Goal: Task Accomplishment & Management: Use online tool/utility

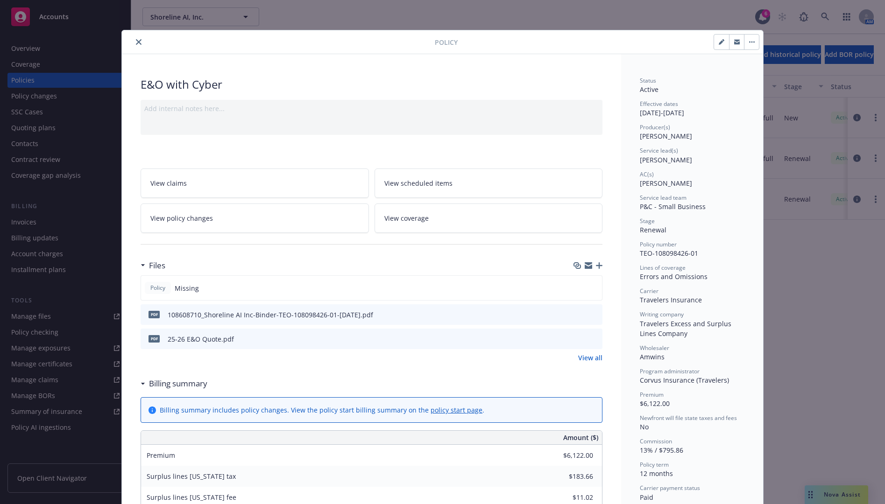
click at [138, 39] on button "close" at bounding box center [138, 41] width 11 height 11
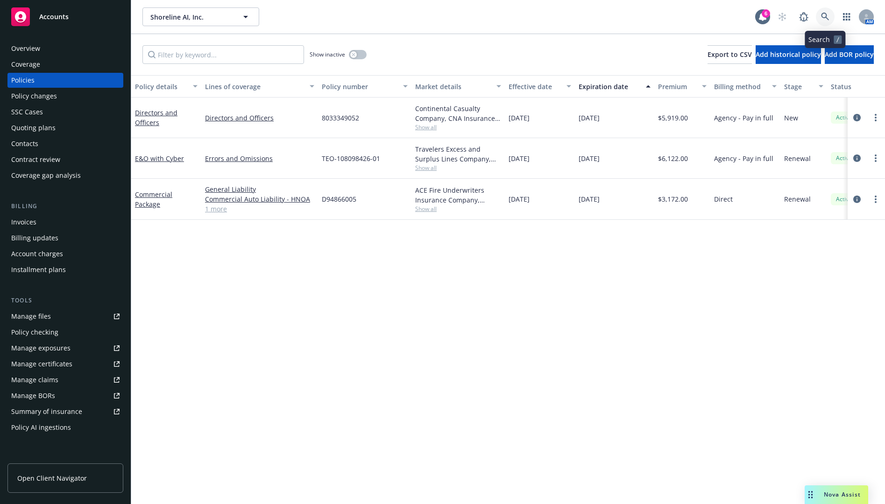
click at [822, 17] on icon at bounding box center [825, 17] width 8 height 8
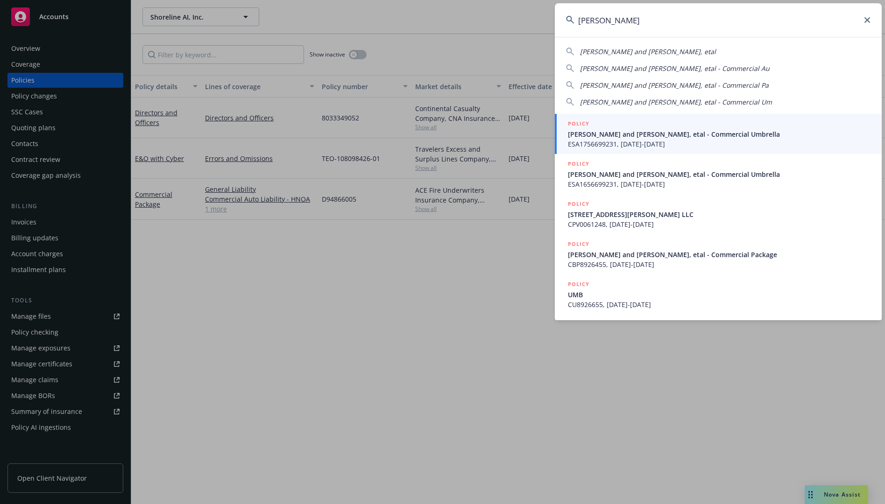
type input "phil m"
click at [692, 140] on span "ESA1756699231, 09/08/2018-09/08/2019" at bounding box center [719, 144] width 303 height 10
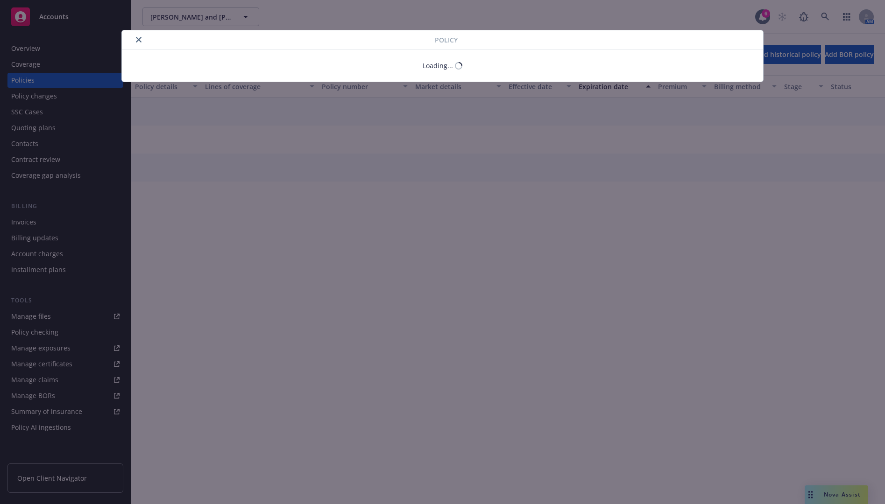
click at [69, 215] on div "Policy Loading..." at bounding box center [442, 252] width 885 height 504
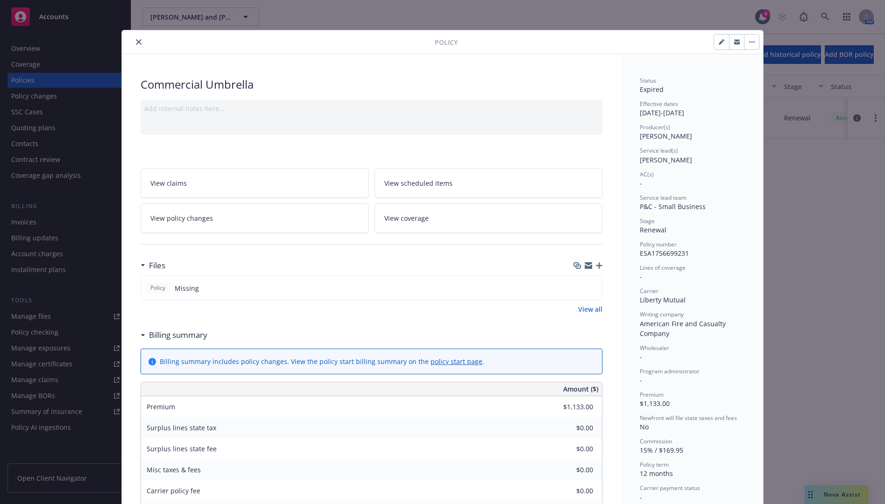
click at [73, 221] on div "Policy Commercial Umbrella Add internal notes here... View claims View schedule…" at bounding box center [442, 252] width 885 height 504
click at [139, 45] on button "close" at bounding box center [138, 41] width 11 height 11
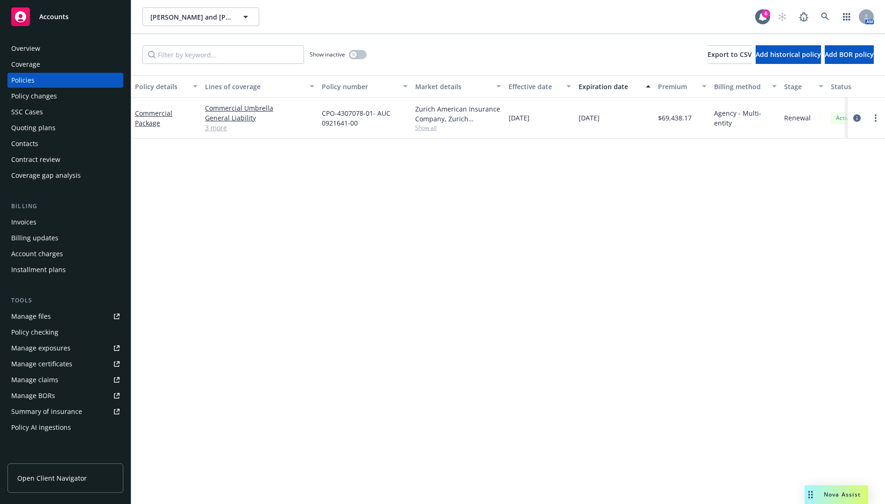
click at [56, 223] on div "Invoices" at bounding box center [65, 222] width 108 height 15
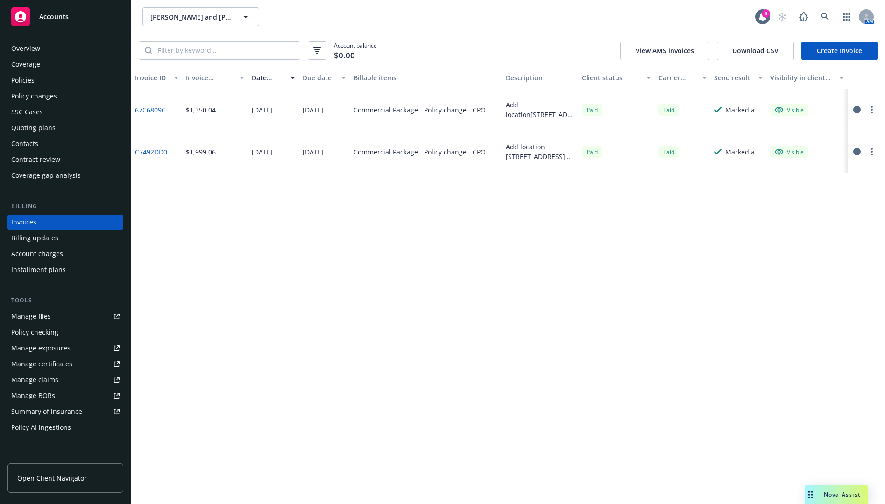
click at [51, 84] on div "Policies" at bounding box center [65, 80] width 108 height 15
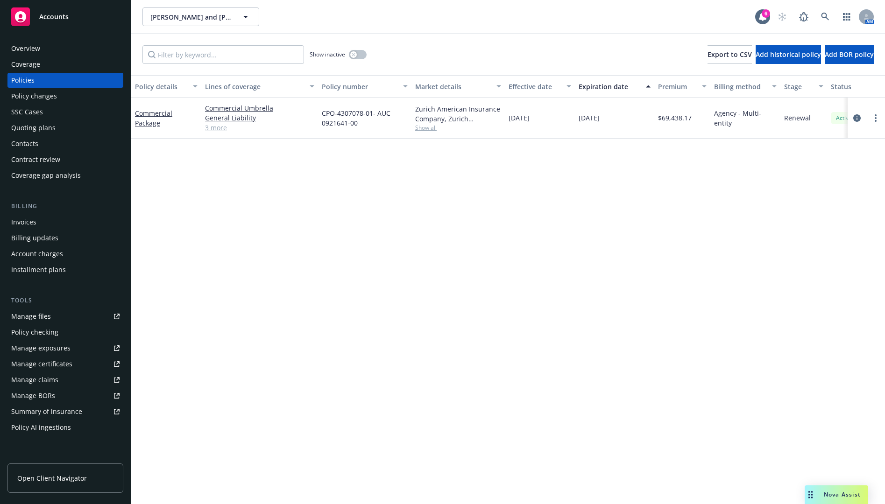
click at [50, 229] on div "Invoices" at bounding box center [65, 222] width 108 height 15
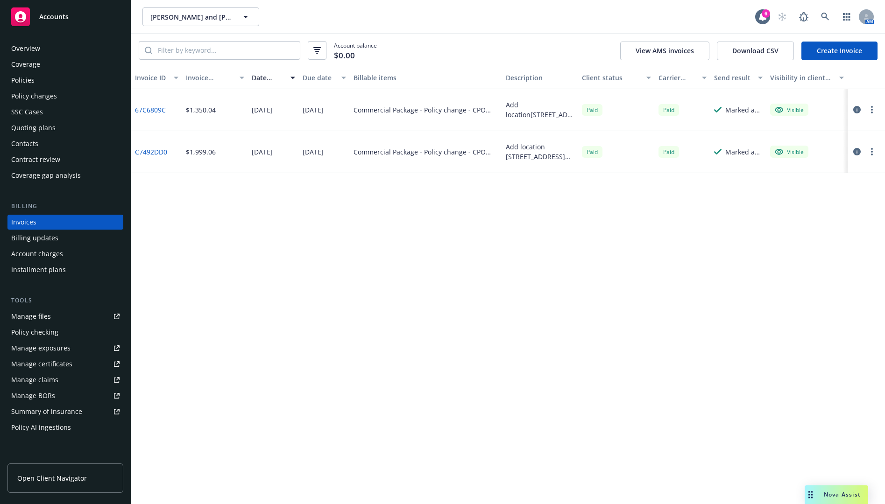
click at [106, 146] on div "Contacts" at bounding box center [65, 143] width 108 height 15
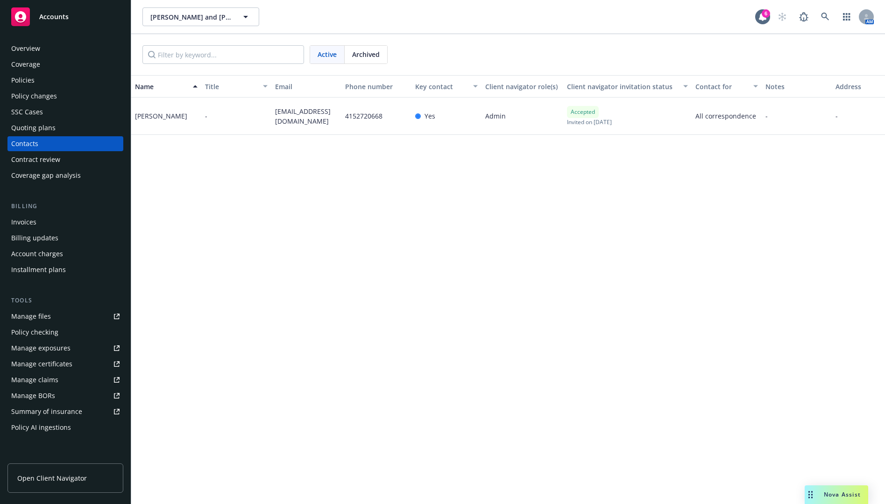
click at [259, 247] on div "Name Title Email Phone number Key contact Client navigator role(s) Client navig…" at bounding box center [508, 289] width 754 height 429
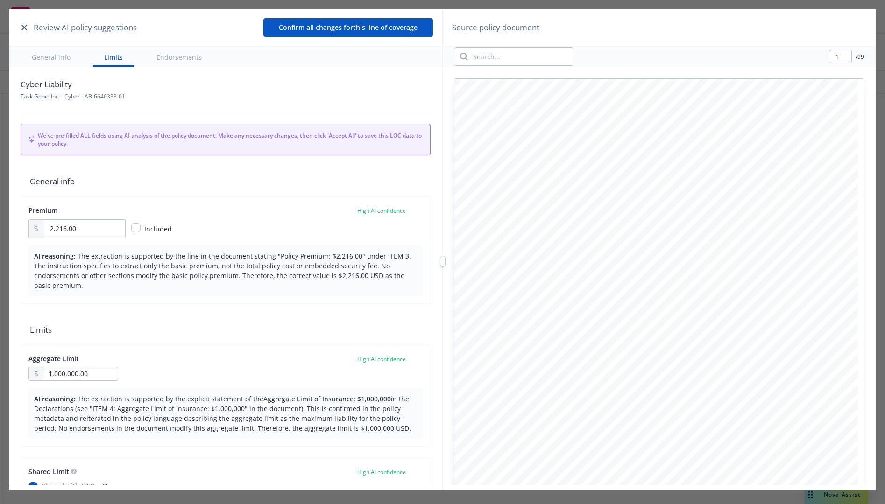
click at [19, 25] on button "button" at bounding box center [24, 27] width 11 height 11
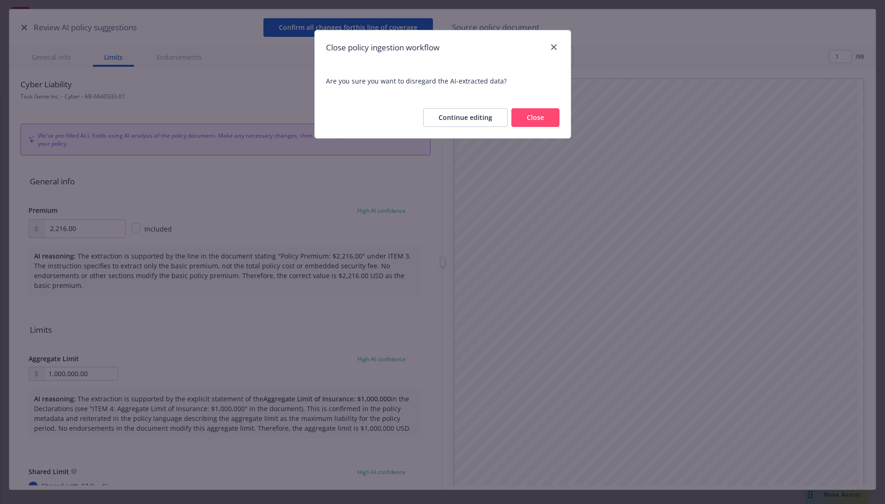
click at [525, 117] on button "Close" at bounding box center [535, 117] width 48 height 19
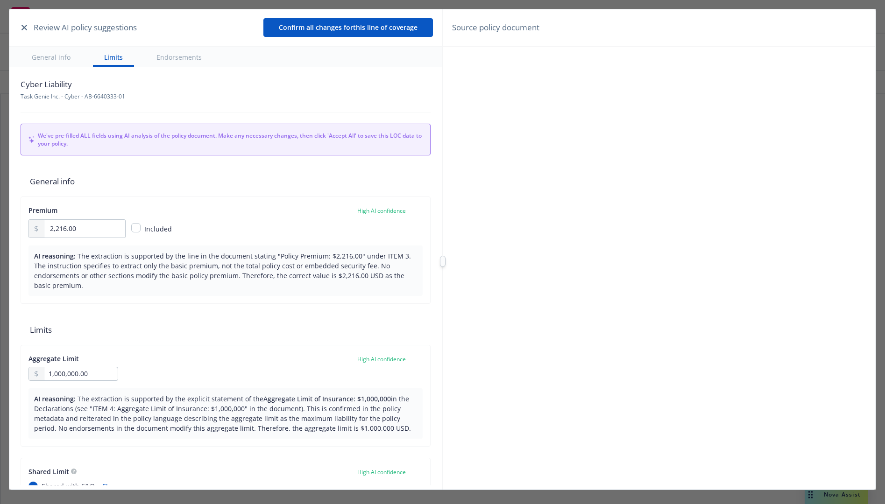
click at [22, 25] on icon "button" at bounding box center [24, 28] width 6 height 6
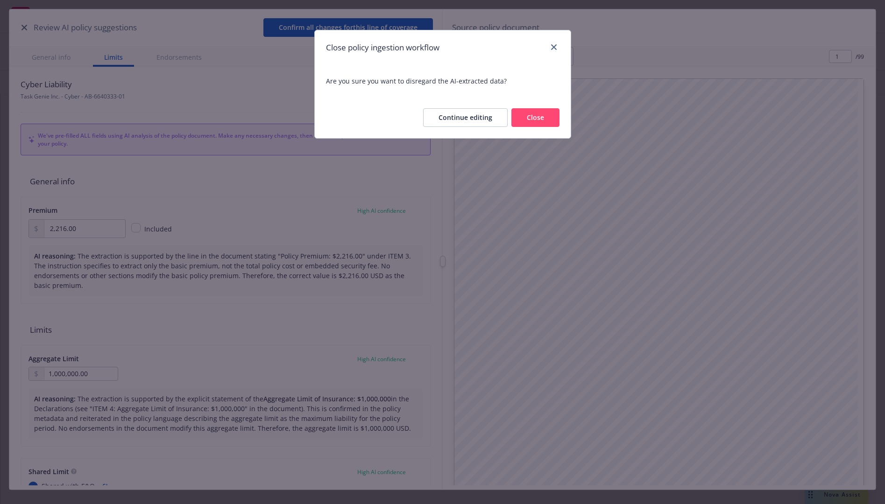
click at [531, 114] on button "Close" at bounding box center [535, 117] width 48 height 19
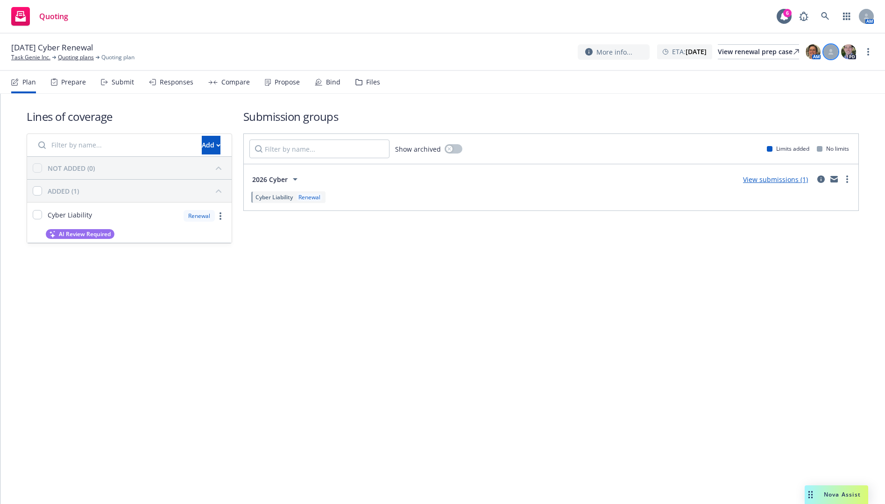
click at [832, 49] on icon at bounding box center [831, 52] width 6 height 6
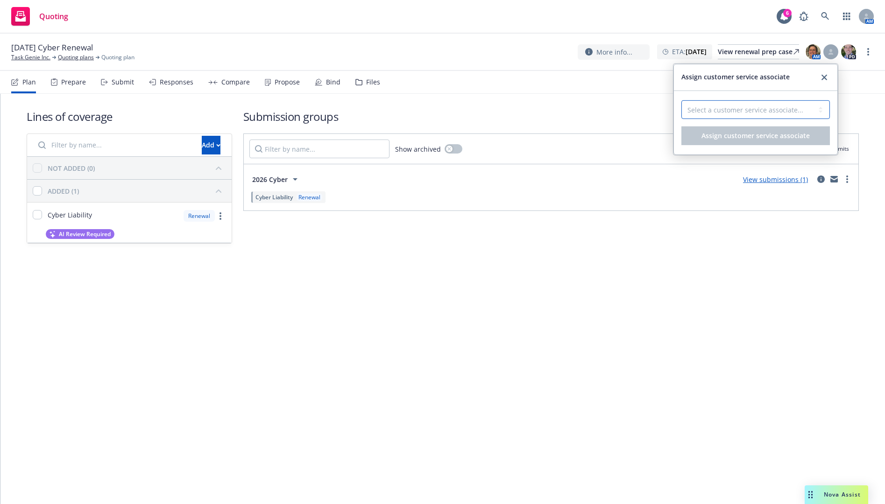
click at [808, 102] on select "Select a customer service associate... Cassidy Maxwell" at bounding box center [755, 109] width 148 height 19
select select "4b1e75e5-47c1-4a13-9c04-5e76a23244f6"
click at [681, 100] on select "Select a customer service associate... Cassidy Maxwell" at bounding box center [755, 109] width 148 height 19
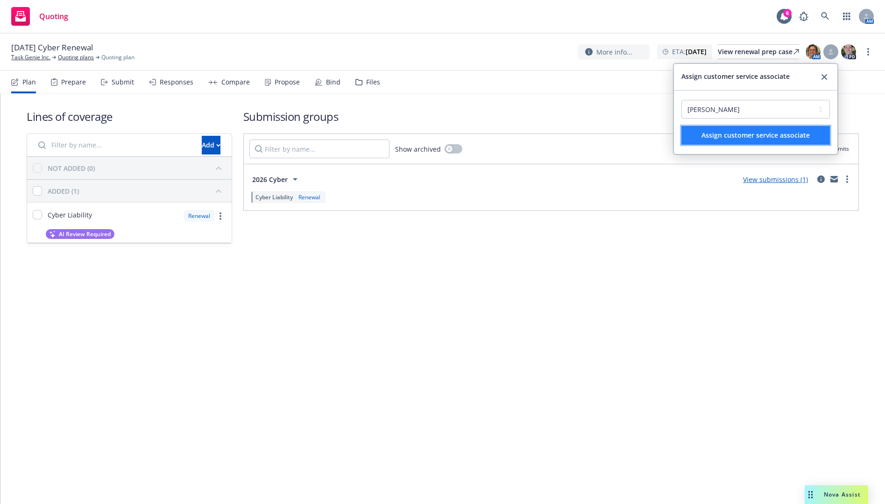
click at [755, 137] on span "Assign customer service associate" at bounding box center [755, 135] width 108 height 9
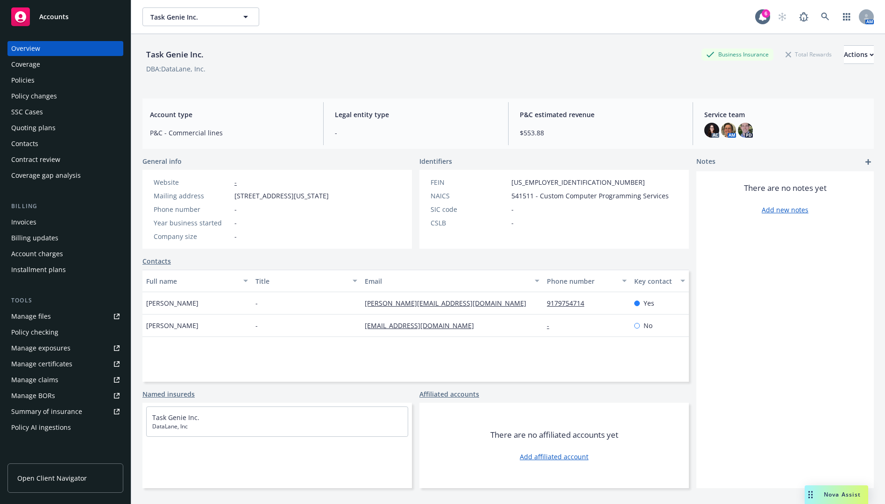
click at [77, 77] on div "Policies" at bounding box center [65, 80] width 108 height 15
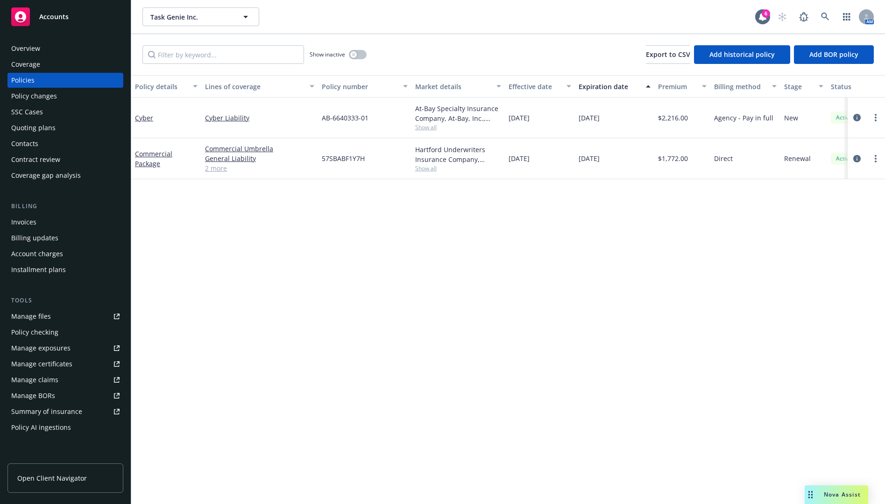
click at [430, 132] on div "At-Bay Specialty Insurance Company, At-Bay, Inc., Amwins Show all" at bounding box center [457, 118] width 93 height 41
click at [430, 127] on span "Show all" at bounding box center [458, 127] width 86 height 8
click at [423, 104] on div "At-Bay Specialty Insurance Company, At-Bay, Inc., Amwins" at bounding box center [458, 114] width 86 height 20
click at [854, 117] on icon "circleInformation" at bounding box center [856, 117] width 7 height 7
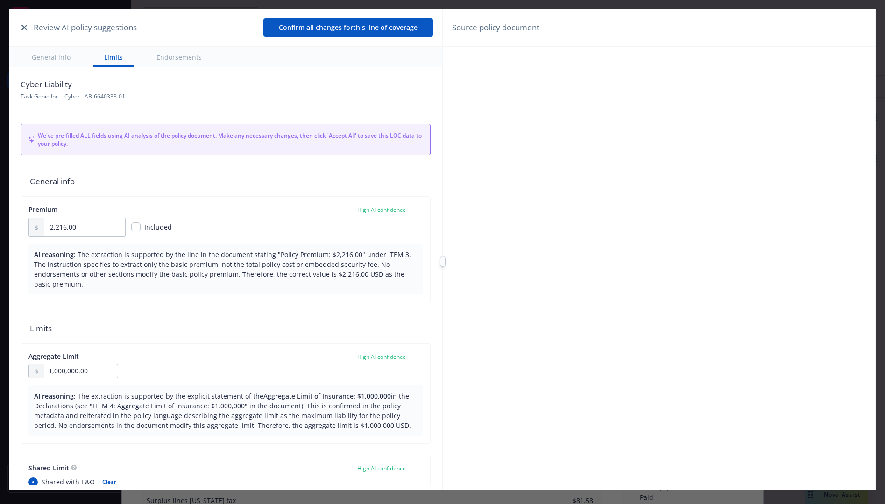
click at [42, 59] on button "General info" at bounding box center [51, 57] width 61 height 20
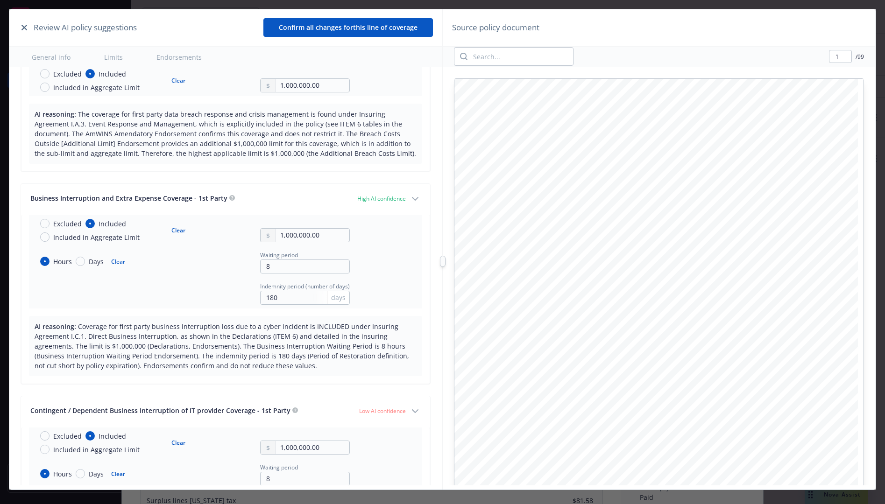
click at [23, 28] on icon "button" at bounding box center [24, 28] width 6 height 6
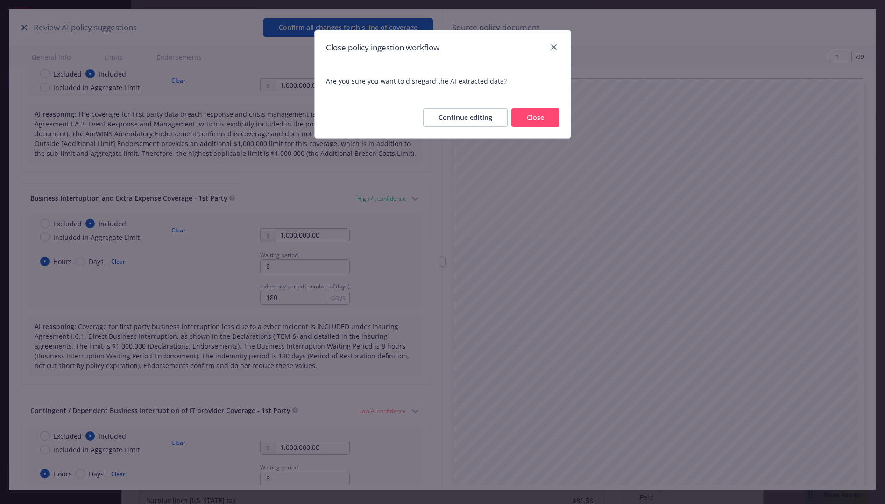
scroll to position [934, 0]
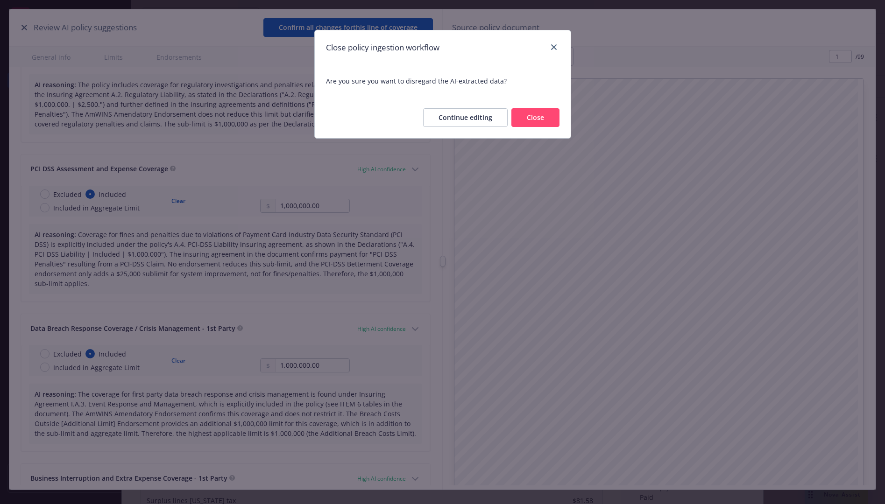
click at [550, 113] on button "Close" at bounding box center [535, 117] width 48 height 19
click at [540, 116] on div "Add internal notes here..." at bounding box center [372, 117] width 462 height 35
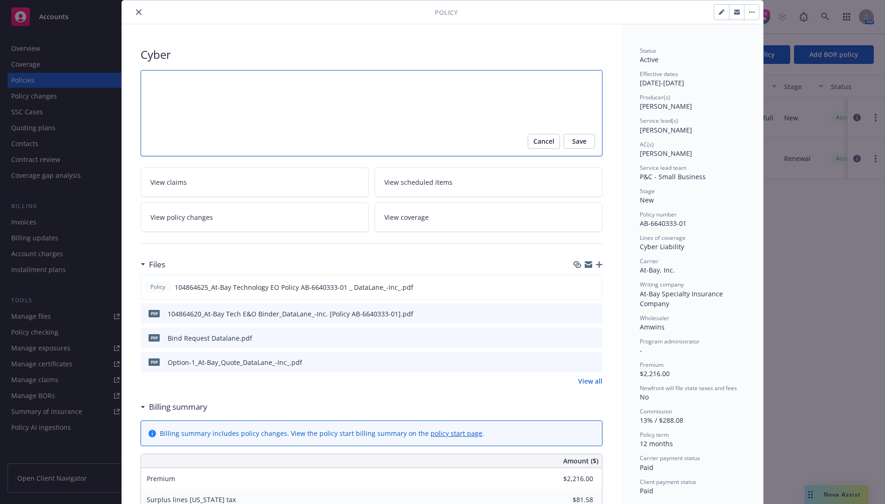
scroll to position [47, 0]
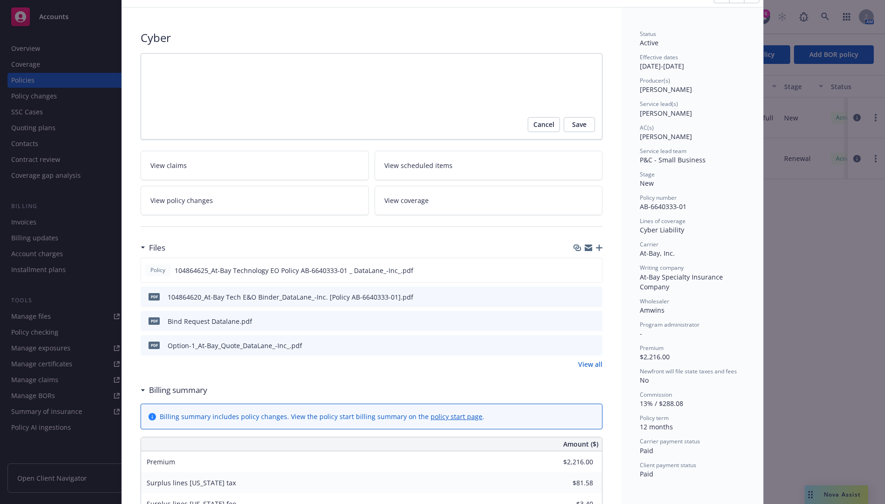
click at [589, 321] on icon "preview file" at bounding box center [593, 320] width 8 height 7
drag, startPoint x: 685, startPoint y: 205, endPoint x: 634, endPoint y: 205, distance: 51.4
copy span "AB-6640333-01"
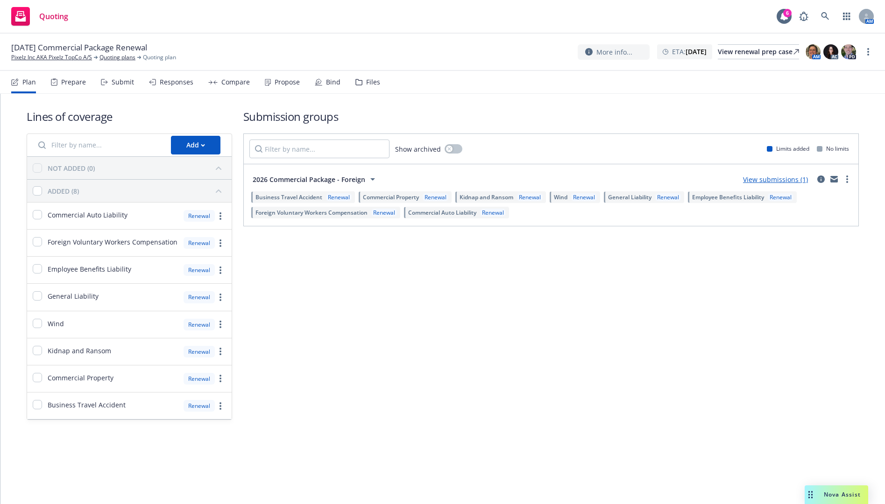
click at [113, 79] on div "Submit" at bounding box center [123, 81] width 22 height 7
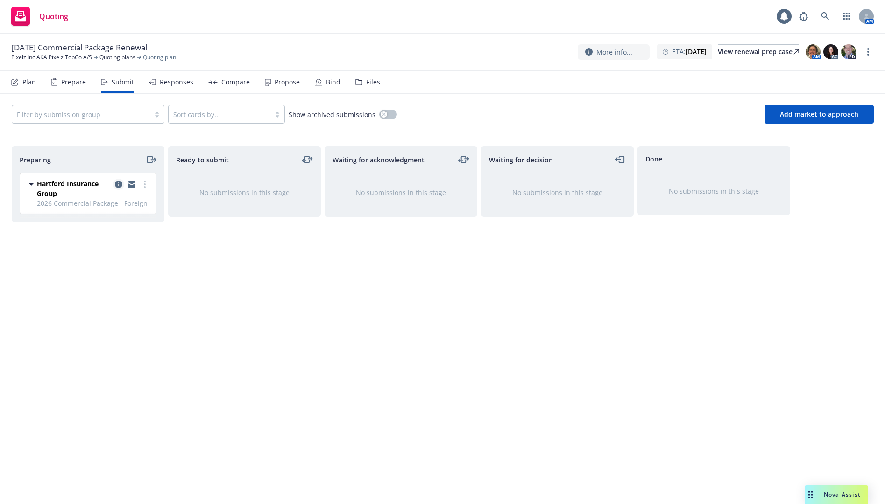
click at [119, 183] on icon "copy logging email" at bounding box center [118, 184] width 7 height 7
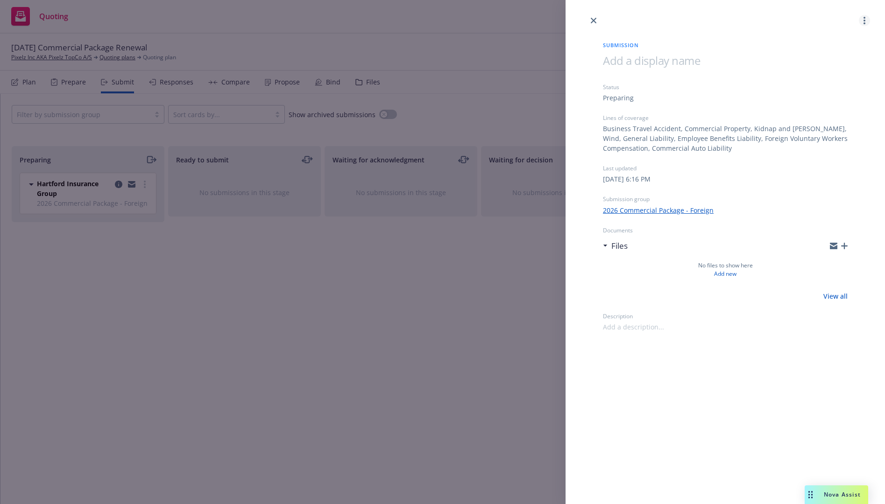
click at [869, 19] on link "more" at bounding box center [864, 20] width 11 height 11
click at [839, 62] on span "Archive submission" at bounding box center [828, 61] width 84 height 9
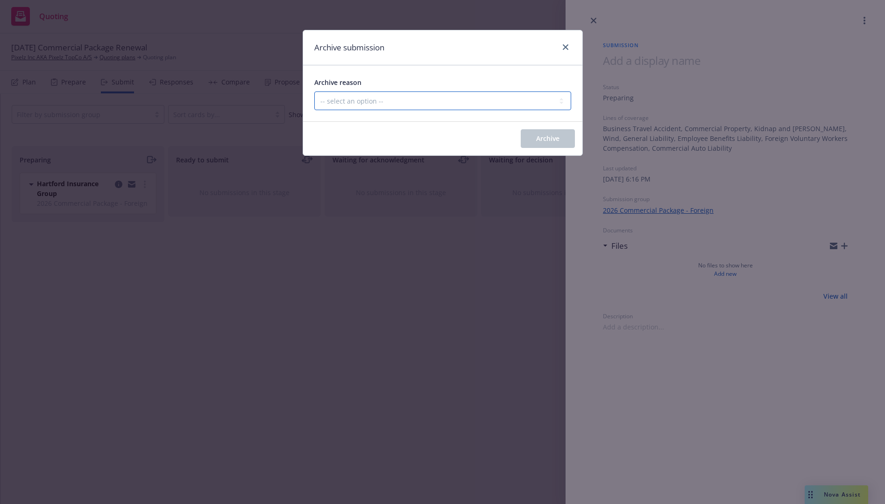
click at [378, 102] on select "-- select an option -- Carrier unresponsive Client decided not to proceed with …" at bounding box center [442, 101] width 257 height 19
select select "OTHER"
click at [314, 92] on select "-- select an option -- Carrier unresponsive Client decided not to proceed with …" at bounding box center [442, 101] width 257 height 19
click at [542, 135] on span "Archive" at bounding box center [547, 138] width 23 height 9
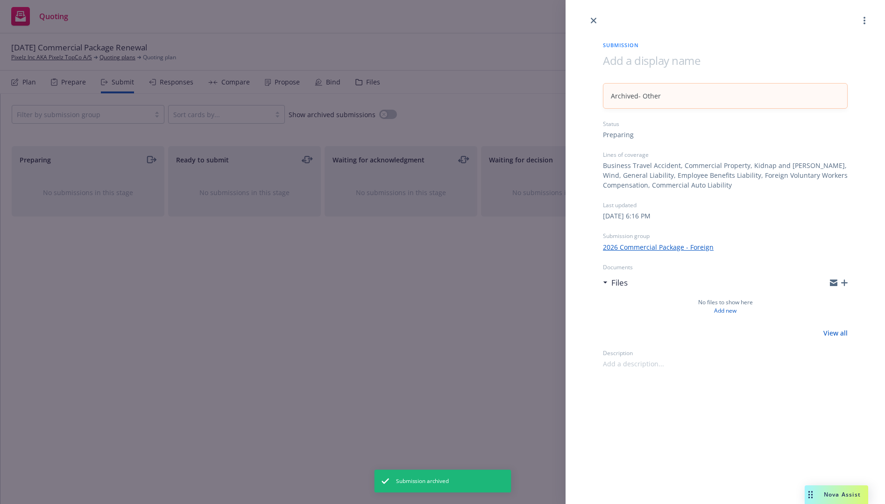
click at [176, 248] on div "Submission Archived - Other Status Preparing Lines of coverage Business Travel …" at bounding box center [442, 252] width 885 height 504
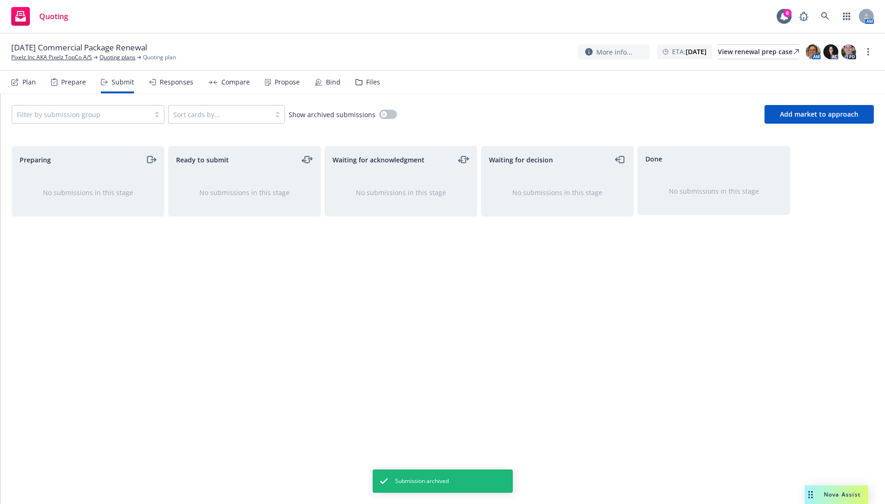
click at [35, 82] on div "Plan" at bounding box center [29, 81] width 14 height 7
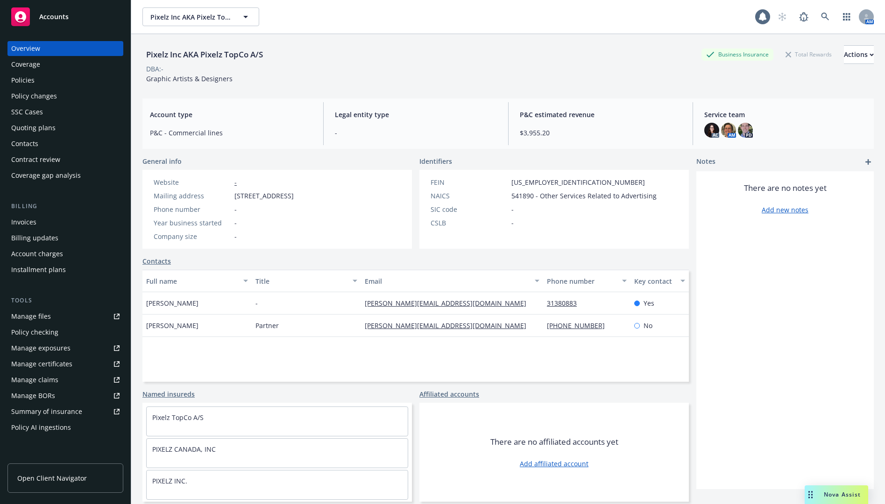
click at [62, 84] on div "Policies" at bounding box center [65, 80] width 108 height 15
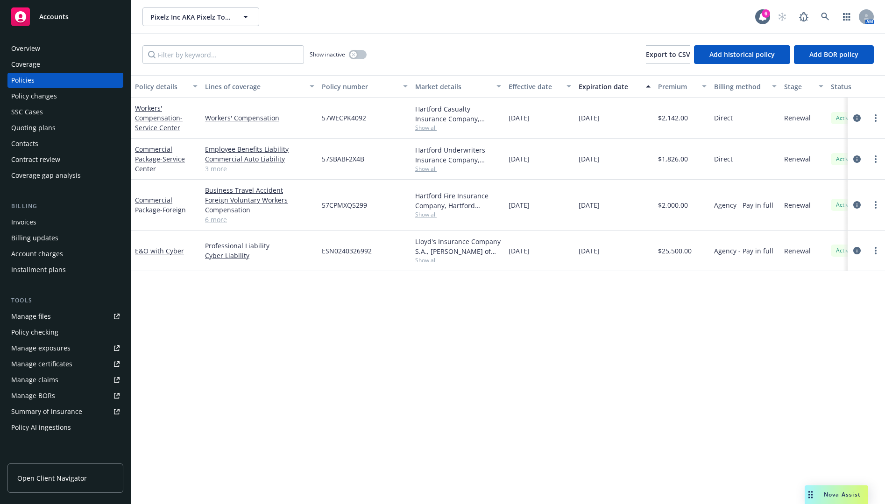
click at [339, 202] on span "57CPMXQ5299" at bounding box center [344, 205] width 45 height 10
copy span "57CPMXQ5299"
click at [43, 217] on div "Invoices" at bounding box center [65, 222] width 108 height 15
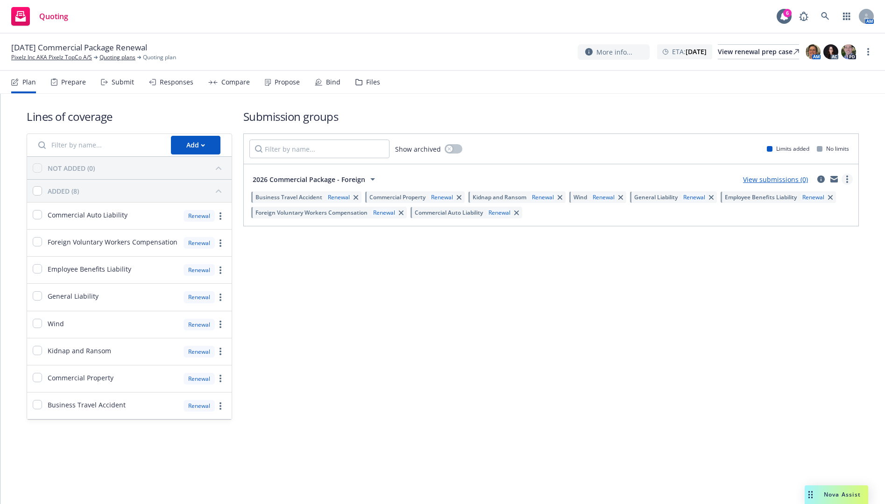
click at [846, 178] on icon "more" at bounding box center [847, 179] width 2 height 7
click at [789, 268] on link "Archive" at bounding box center [803, 277] width 99 height 19
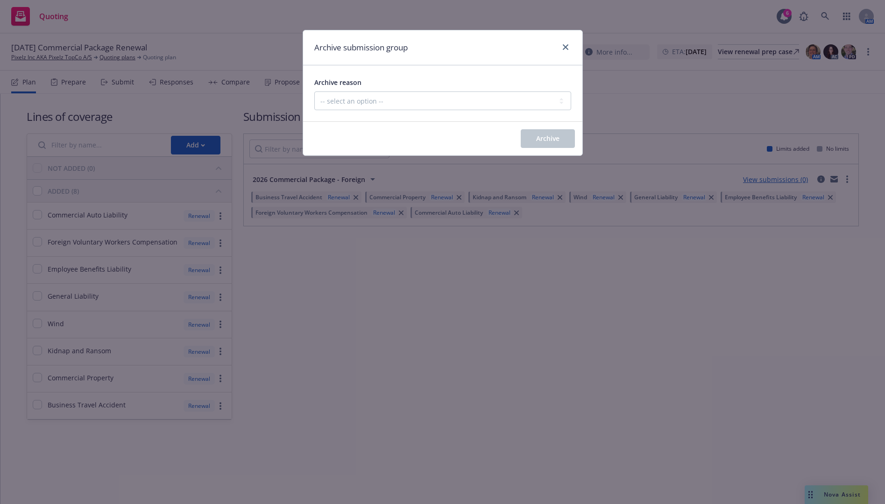
click at [517, 114] on div "Archive reason -- select an option -- Customer no longer needs this coverage Du…" at bounding box center [442, 93] width 279 height 56
click at [516, 110] on select "-- select an option -- Customer no longer needs this coverage Duplicate Histori…" at bounding box center [442, 101] width 257 height 19
select select "POLICY_WILL_BE_AUTO_RENEWED"
click at [314, 92] on select "-- select an option -- Customer no longer needs this coverage Duplicate Histori…" at bounding box center [442, 101] width 257 height 19
click at [540, 138] on span "Archive" at bounding box center [547, 138] width 23 height 9
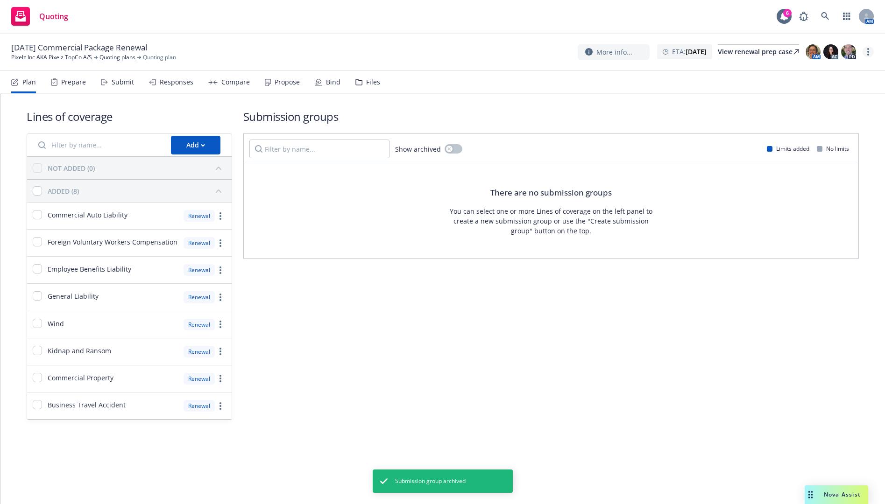
click at [867, 54] on link "more" at bounding box center [867, 51] width 11 height 11
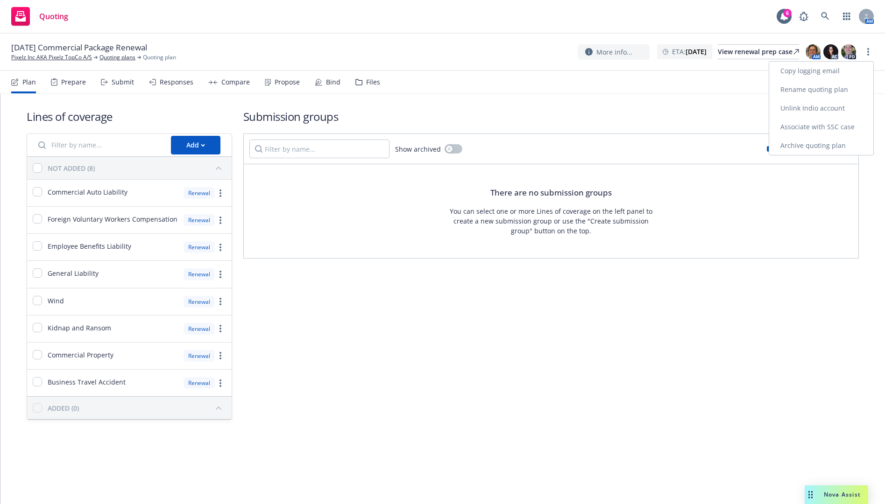
click at [830, 144] on link "Archive quoting plan" at bounding box center [821, 145] width 104 height 19
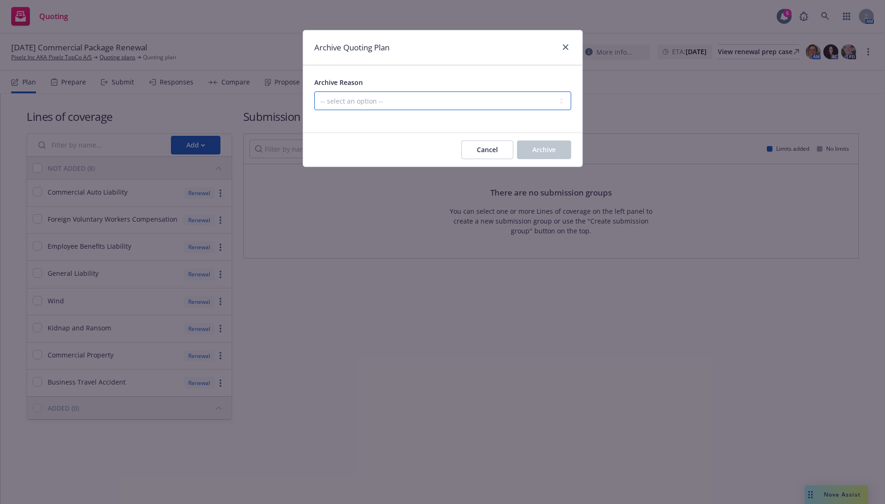
click at [490, 105] on select "-- select an option -- All policies in this renewal plan are auto-renewed Creat…" at bounding box center [442, 101] width 257 height 19
select select "ARCHIVED_RENEWAL_POLICY_AUTO_RENEWED"
click at [314, 92] on select "-- select an option -- All policies in this renewal plan are auto-renewed Creat…" at bounding box center [442, 101] width 257 height 19
click at [542, 150] on span "Archive" at bounding box center [543, 149] width 23 height 9
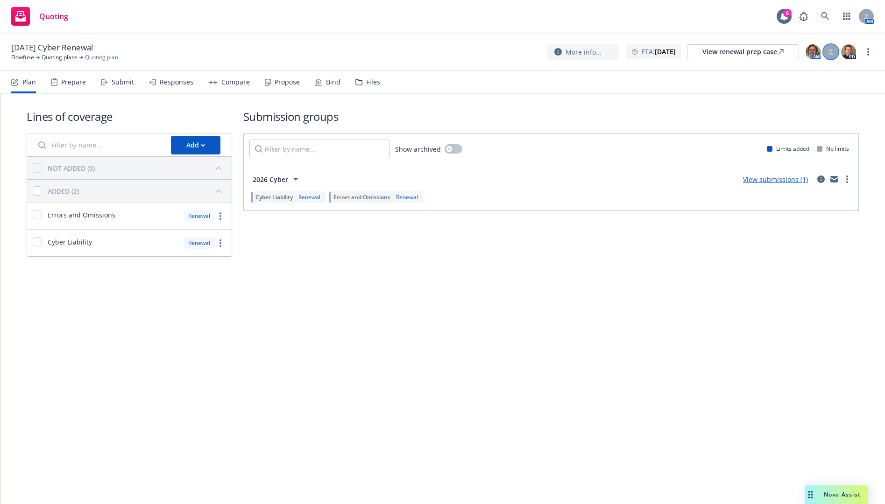
click at [830, 48] on div at bounding box center [830, 51] width 15 height 15
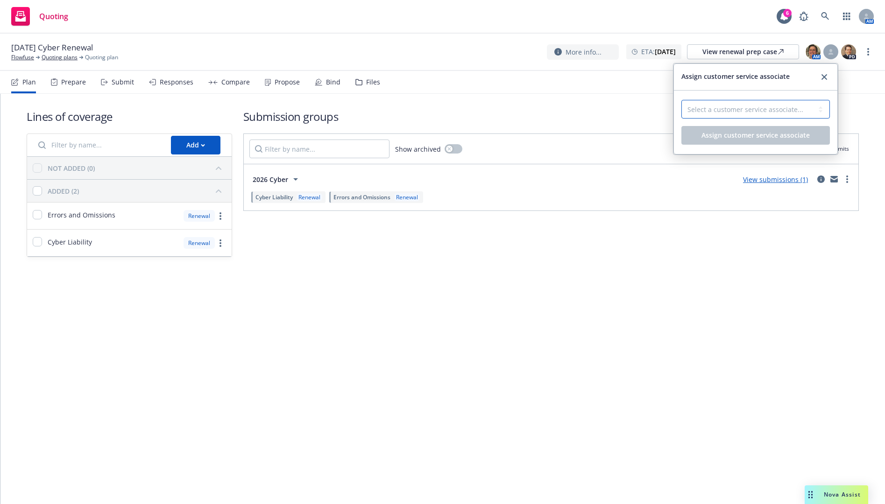
click at [789, 105] on select "Select a customer service associate... [PERSON_NAME] [PERSON_NAME] [PERSON_NAME]" at bounding box center [755, 109] width 148 height 19
select select "4b1e75e5-47c1-4a13-9c04-5e76a23244f6"
click at [681, 100] on select "Select a customer service associate... Cassidy Maxwell Madison Alfonso Takeshi …" at bounding box center [755, 109] width 148 height 19
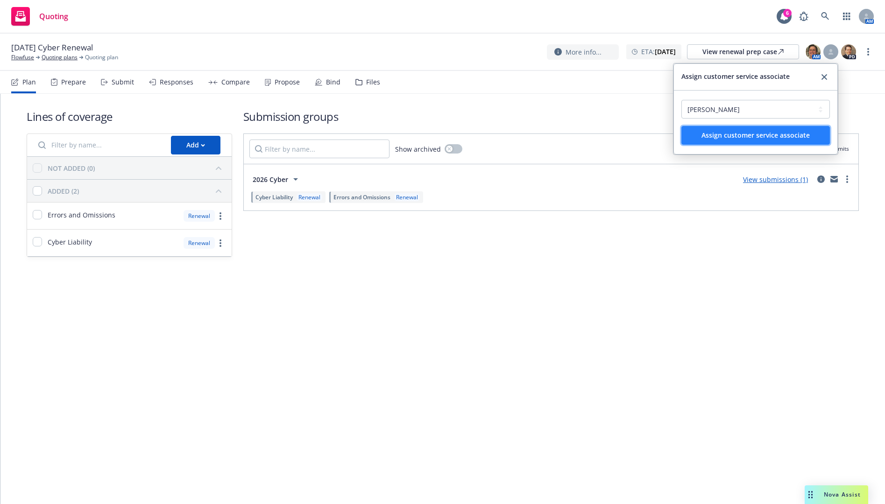
click at [749, 135] on span "Assign customer service associate" at bounding box center [755, 135] width 108 height 9
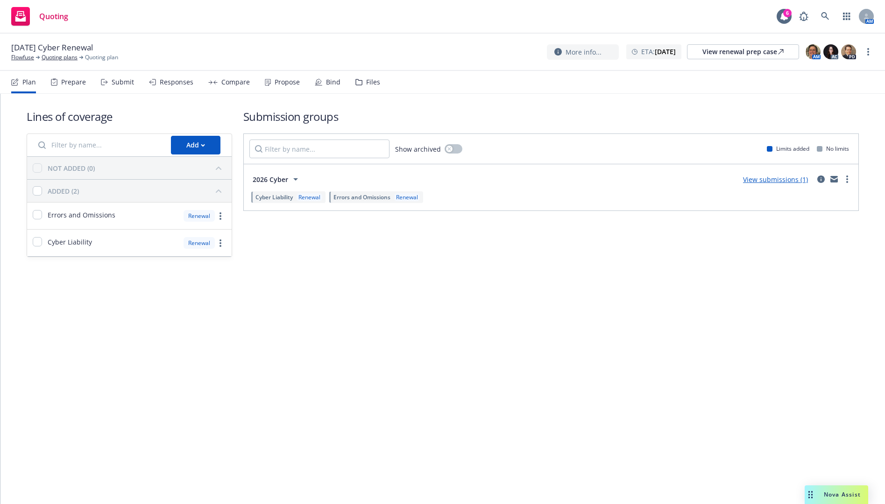
click at [123, 83] on div "Submit" at bounding box center [123, 81] width 22 height 7
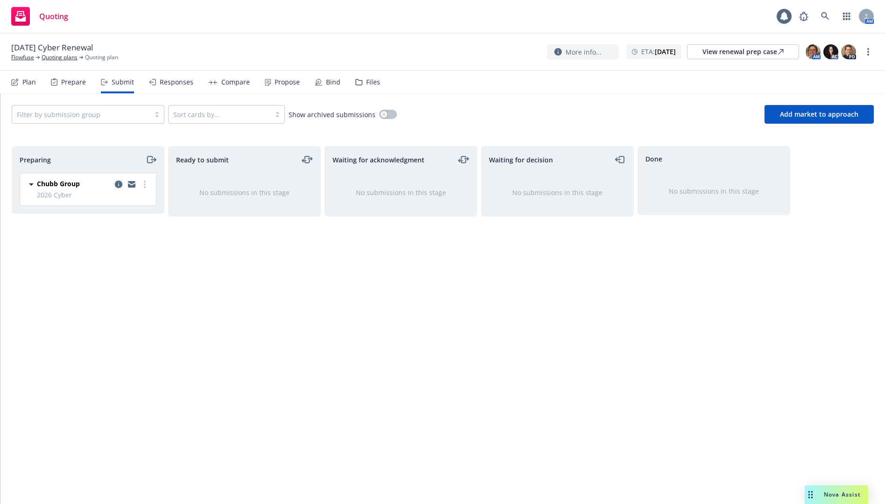
click at [118, 181] on icon "copy logging email" at bounding box center [118, 184] width 7 height 7
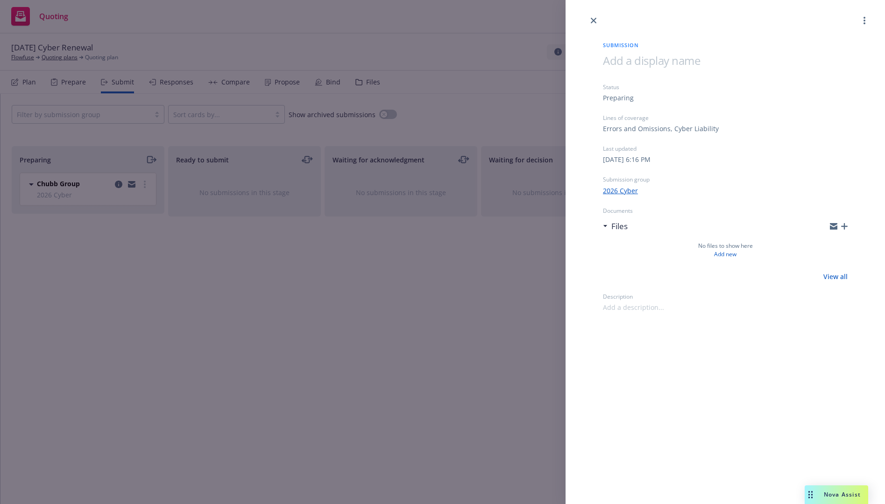
click at [860, 16] on div at bounding box center [864, 20] width 11 height 11
click at [862, 16] on link "more" at bounding box center [864, 20] width 11 height 11
click at [829, 58] on span "Archive submission" at bounding box center [828, 61] width 84 height 9
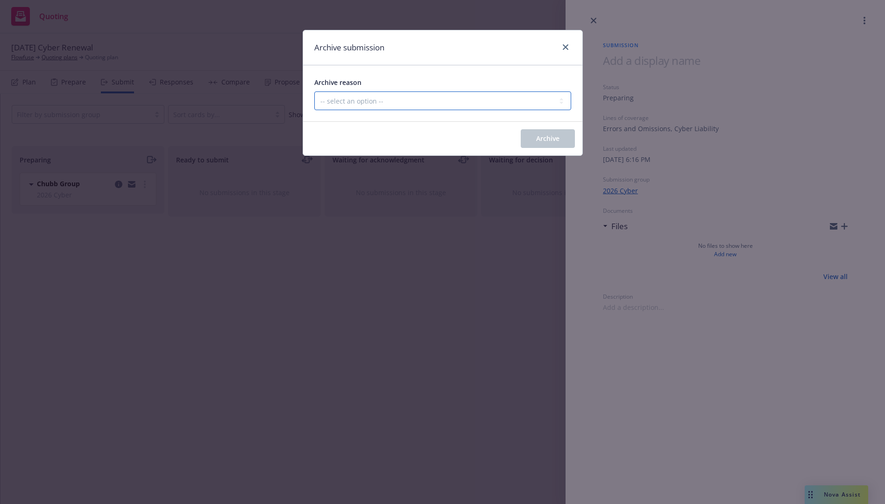
click at [526, 101] on select "-- select an option -- Carrier unresponsive Client decided not to proceed with …" at bounding box center [442, 101] width 257 height 19
select select "OTHER"
click at [314, 92] on select "-- select an option -- Carrier unresponsive Client decided not to proceed with …" at bounding box center [442, 101] width 257 height 19
click at [533, 135] on button "Archive" at bounding box center [548, 138] width 54 height 19
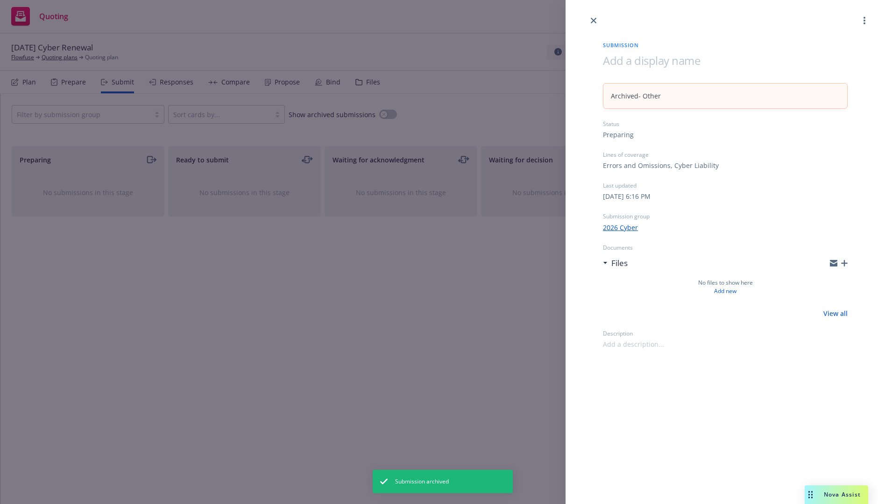
click at [585, 21] on div at bounding box center [724, 13] width 319 height 26
click at [593, 21] on icon "close" at bounding box center [594, 21] width 6 height 6
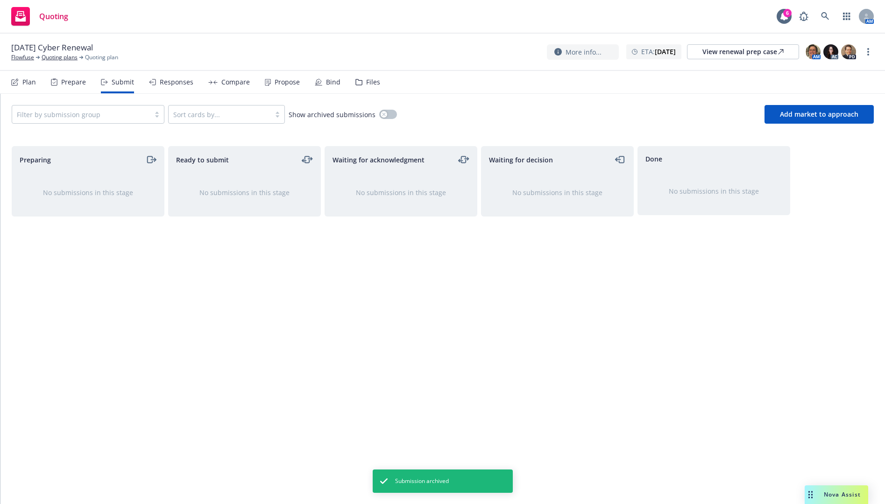
click at [34, 81] on div "Plan" at bounding box center [29, 81] width 14 height 7
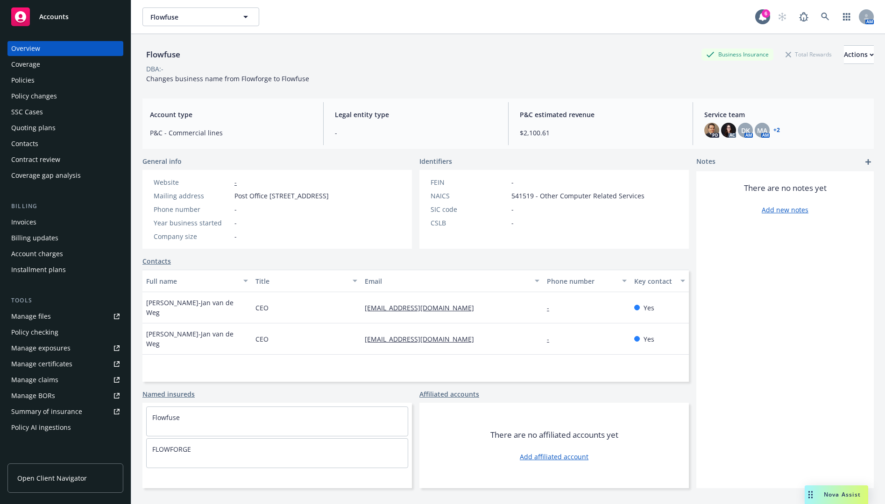
click at [53, 75] on div "Policies" at bounding box center [65, 80] width 108 height 15
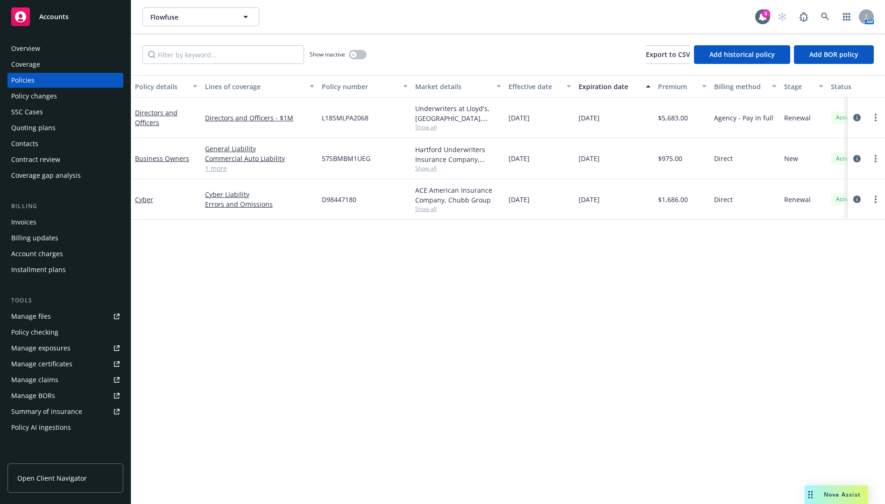
click at [493, 296] on div "Policy details Lines of coverage Policy number Market details Effective date Ex…" at bounding box center [508, 289] width 754 height 429
click at [351, 159] on span "57SBMBM1UEG" at bounding box center [346, 159] width 49 height 10
copy span "57SBMBM1UEG"
click at [338, 197] on span "D98447180" at bounding box center [339, 200] width 35 height 10
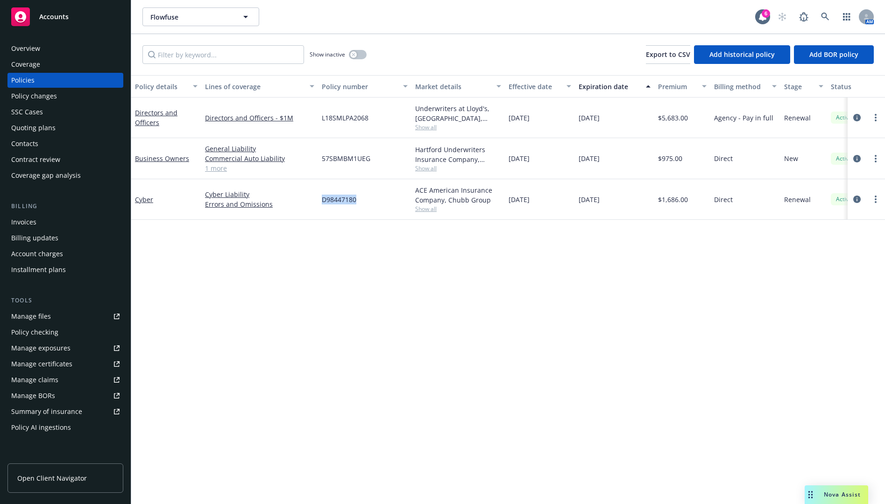
click at [338, 197] on span "D98447180" at bounding box center [339, 200] width 35 height 10
copy span "D98447180"
click at [421, 206] on span "Show all" at bounding box center [458, 209] width 86 height 8
click at [532, 243] on div "Policy details Lines of coverage Policy number Market details Effective date Ex…" at bounding box center [508, 289] width 754 height 429
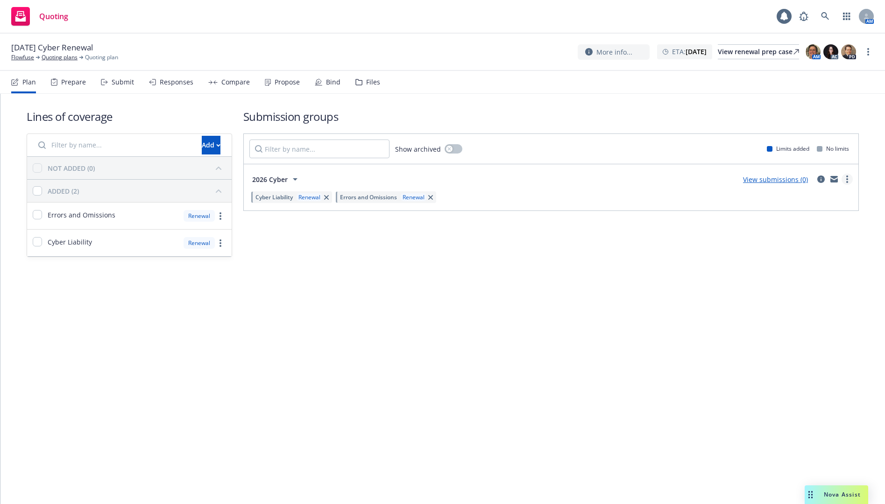
click at [850, 180] on link "more" at bounding box center [846, 179] width 11 height 11
click at [791, 279] on span "Archive" at bounding box center [777, 276] width 46 height 9
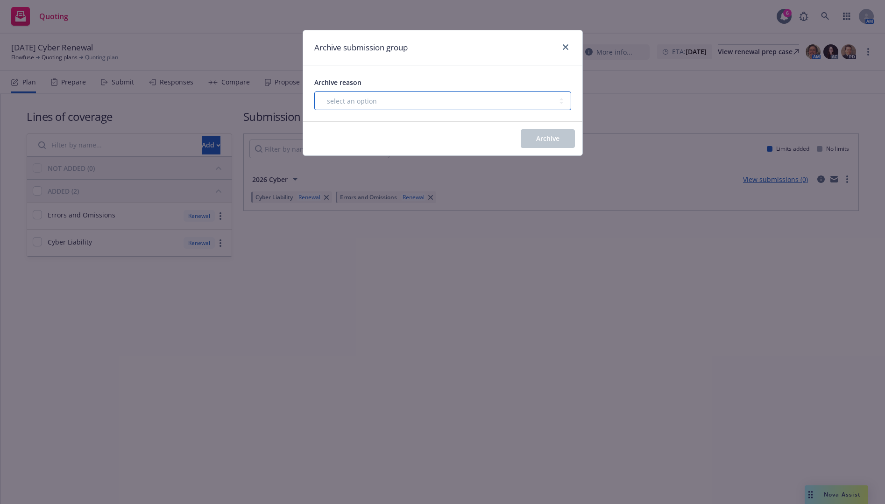
click at [517, 106] on select "-- select an option -- Customer no longer needs this coverage Duplicate Histori…" at bounding box center [442, 101] width 257 height 19
select select "POLICY_WILL_BE_AUTO_RENEWED"
click at [314, 92] on select "-- select an option -- Customer no longer needs this coverage Duplicate Histori…" at bounding box center [442, 101] width 257 height 19
click at [538, 136] on span "Archive" at bounding box center [547, 138] width 23 height 9
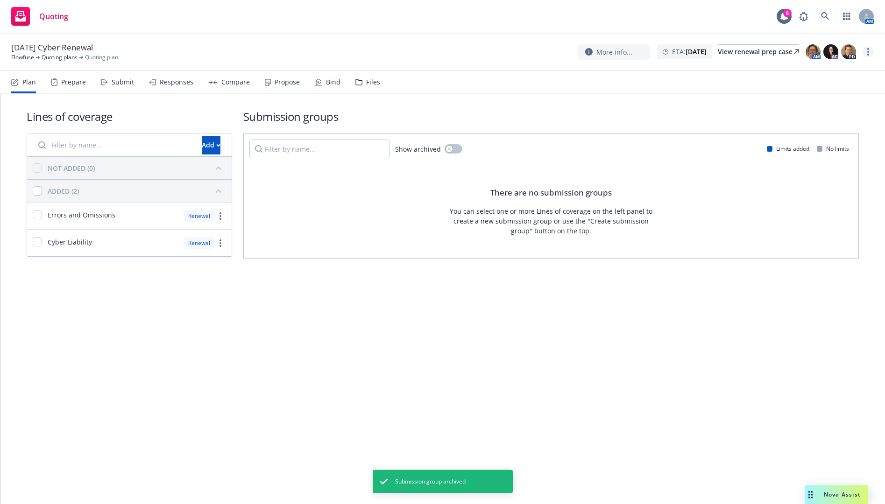
click at [868, 52] on circle "more" at bounding box center [868, 52] width 2 height 2
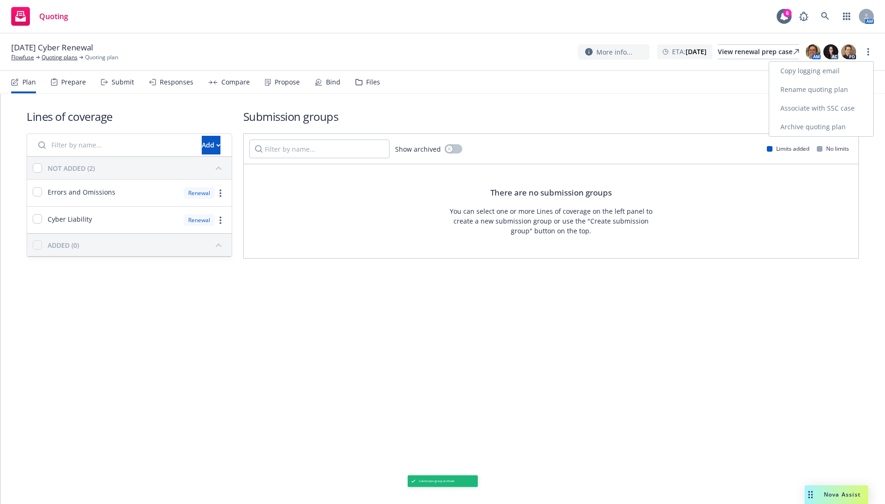
click at [803, 133] on link "Archive quoting plan" at bounding box center [821, 127] width 104 height 19
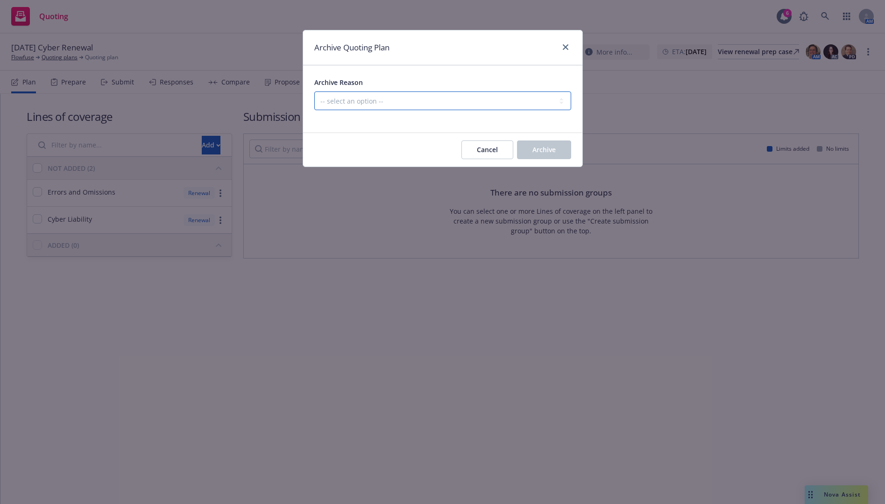
click at [544, 104] on select "-- select an option -- All policies in this renewal plan are auto-renewed Creat…" at bounding box center [442, 101] width 257 height 19
select select "ARCHIVED_RENEWAL_POLICY_AUTO_RENEWED"
click at [314, 92] on select "-- select an option -- All policies in this renewal plan are auto-renewed Creat…" at bounding box center [442, 101] width 257 height 19
drag, startPoint x: 556, startPoint y: 147, endPoint x: 420, endPoint y: 82, distance: 150.1
click at [555, 147] on button "Archive" at bounding box center [544, 150] width 54 height 19
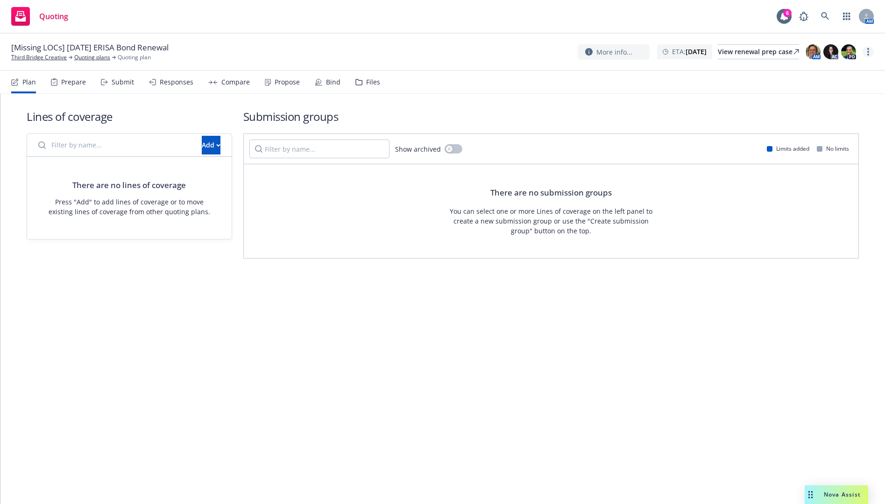
click at [866, 50] on link "more" at bounding box center [867, 51] width 11 height 11
drag, startPoint x: 837, startPoint y: 88, endPoint x: 782, endPoint y: 93, distance: 54.4
click at [836, 88] on link "Rename quoting plan" at bounding box center [821, 89] width 104 height 19
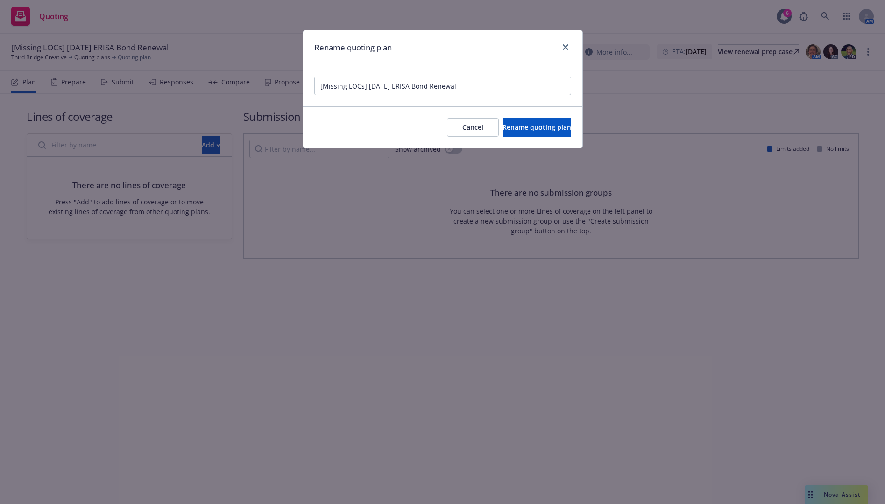
drag, startPoint x: 367, startPoint y: 85, endPoint x: 262, endPoint y: 89, distance: 105.2
click at [262, 89] on div "Rename quoting plan [Missing LOCs] [DATE] [PERSON_NAME] Renewal Cancel Rename q…" at bounding box center [442, 252] width 885 height 504
type input "[DATE] ERISA Bond Renewal"
click at [502, 124] on button "Rename quoting plan" at bounding box center [536, 127] width 69 height 19
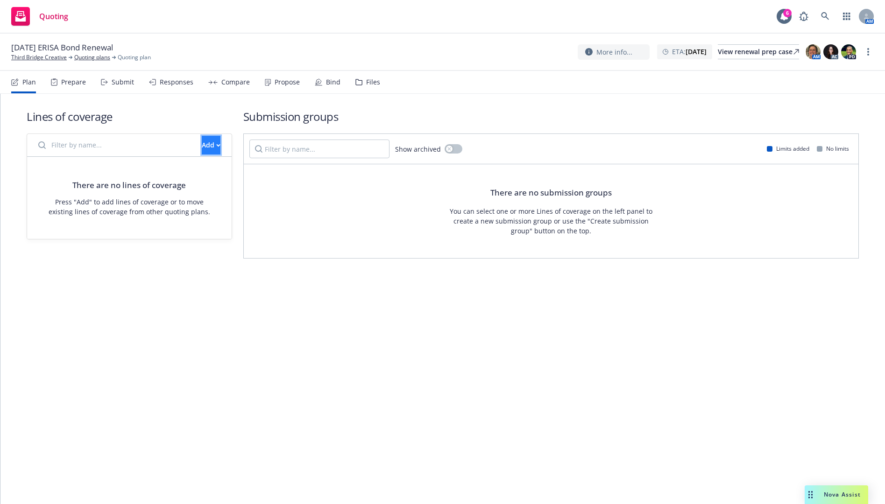
click at [202, 151] on div "Add" at bounding box center [211, 145] width 19 height 18
click at [220, 185] on span "Pull in policy to be renewed" at bounding box center [225, 187] width 109 height 9
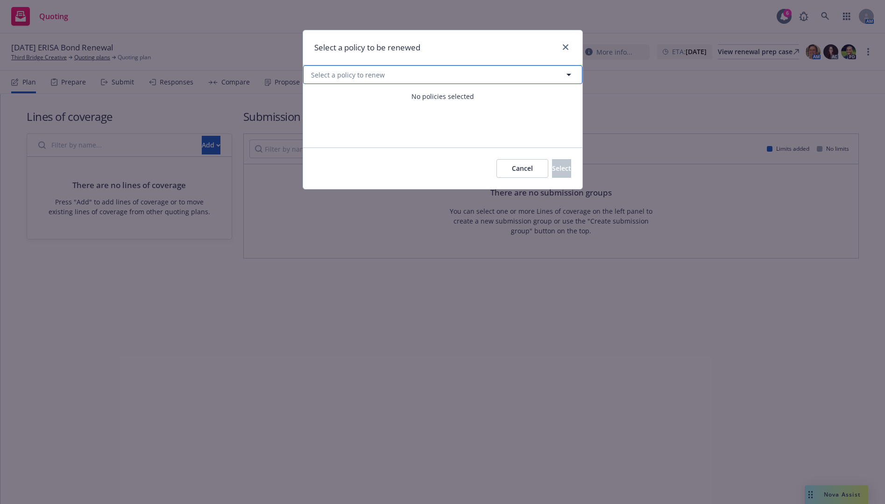
click at [338, 78] on span "Select a policy to renew" at bounding box center [348, 75] width 74 height 10
select select "ACTIVE"
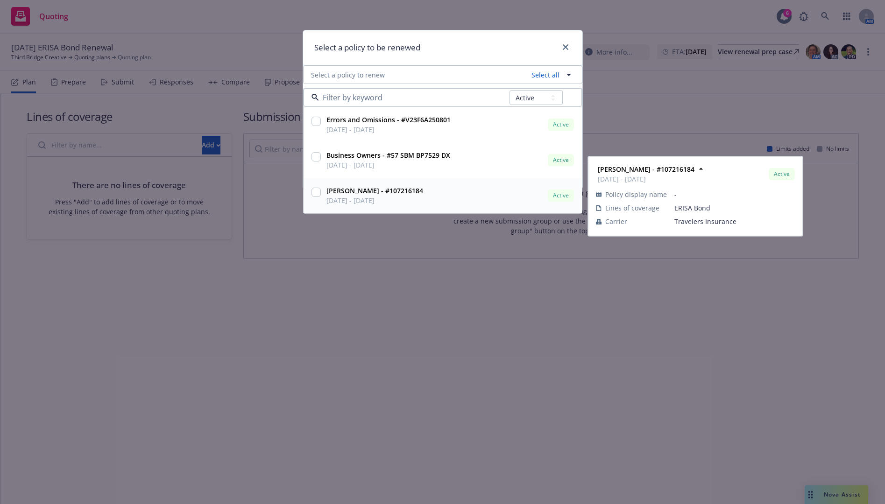
click at [319, 190] on input "checkbox" at bounding box center [315, 192] width 9 height 9
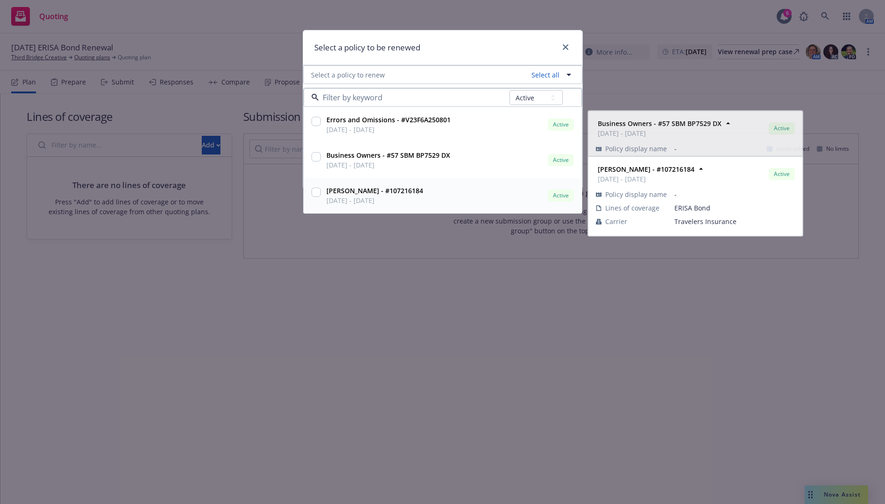
checkbox input "true"
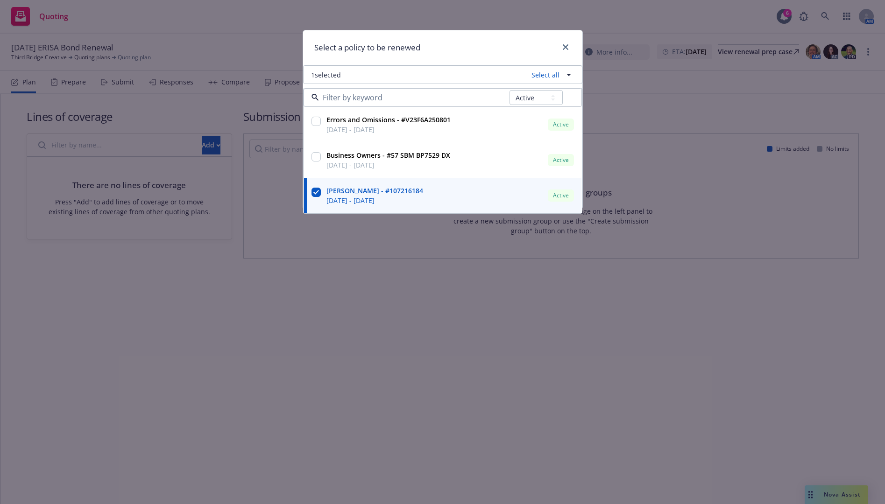
click at [458, 53] on div "Select a policy to be renewed" at bounding box center [442, 47] width 279 height 35
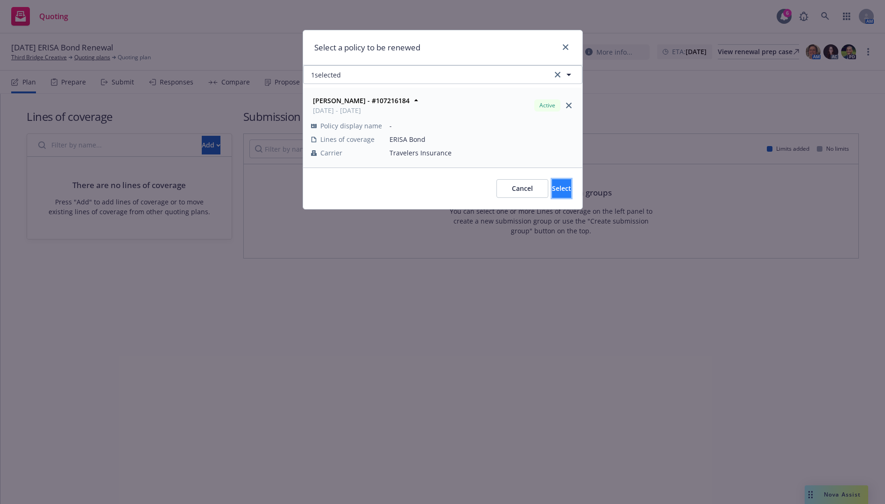
click at [552, 189] on span "Select" at bounding box center [561, 188] width 19 height 9
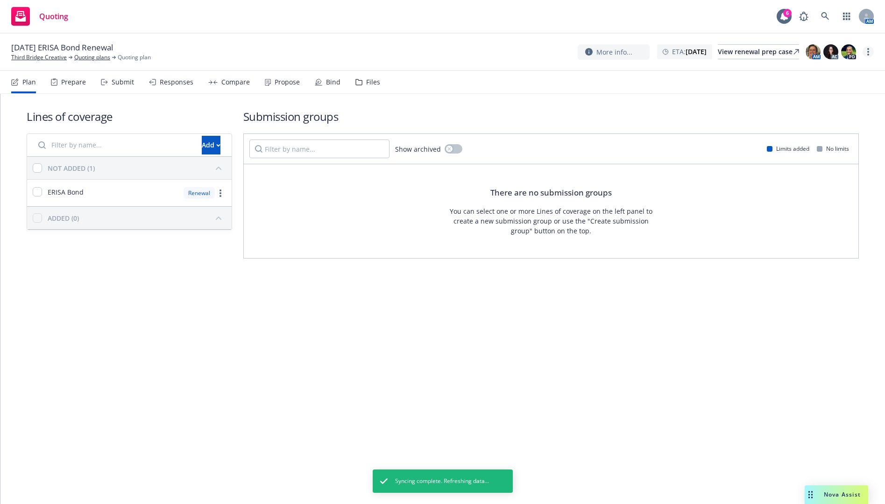
click at [866, 54] on link "more" at bounding box center [867, 51] width 11 height 11
click at [834, 124] on link "Archive quoting plan" at bounding box center [821, 127] width 104 height 19
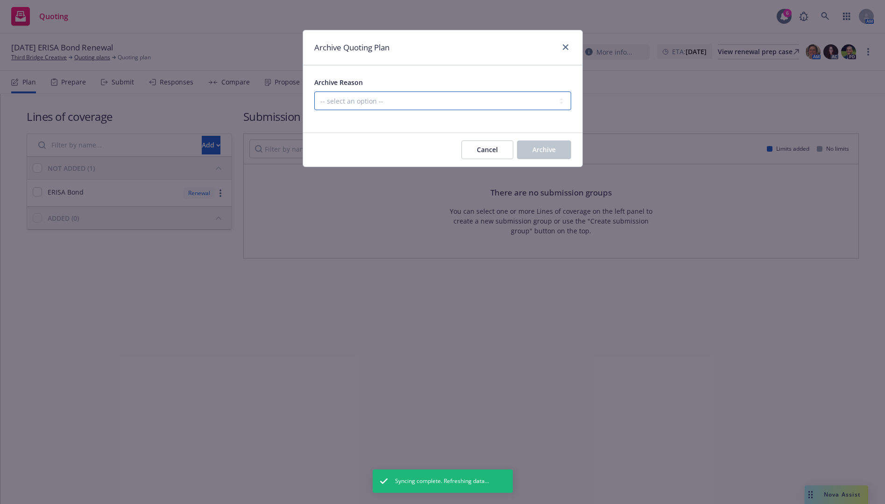
drag, startPoint x: 552, startPoint y: 95, endPoint x: 550, endPoint y: 105, distance: 9.4
click at [552, 95] on select "-- select an option -- All policies in this renewal plan are auto-renewed Creat…" at bounding box center [442, 101] width 257 height 19
select select "ARCHIVED_RENEWAL_POLICY_AUTO_RENEWED"
click at [314, 92] on select "-- select an option -- All policies in this renewal plan are auto-renewed Creat…" at bounding box center [442, 101] width 257 height 19
click at [551, 148] on span "Archive" at bounding box center [543, 149] width 23 height 9
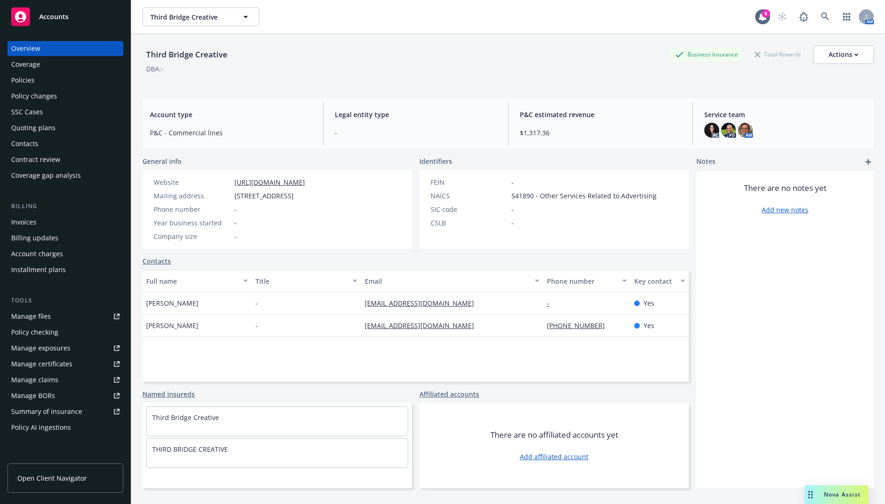
click at [59, 76] on div "Policies" at bounding box center [65, 80] width 108 height 15
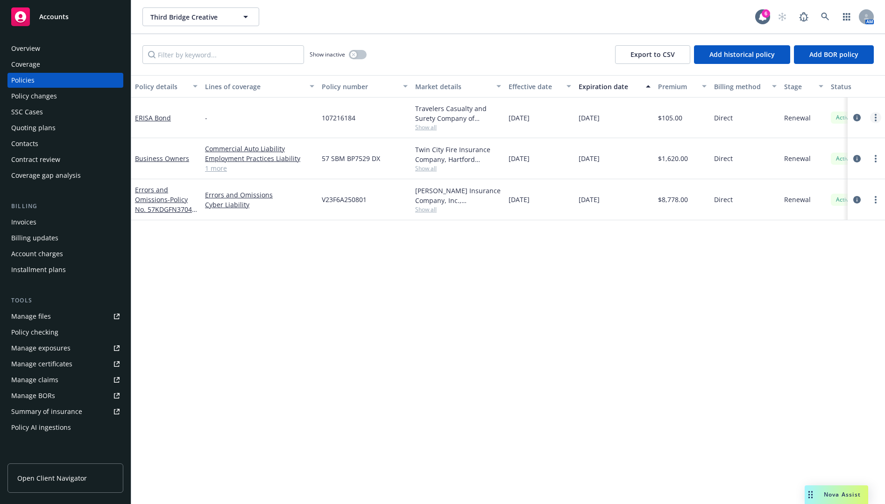
click at [872, 119] on link "more" at bounding box center [875, 117] width 11 height 11
click at [830, 138] on link "Manage lines of coverage" at bounding box center [826, 136] width 110 height 19
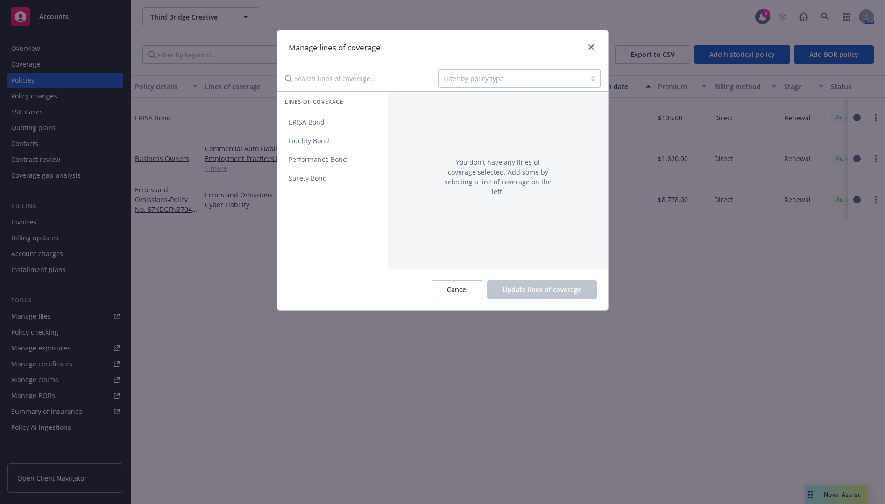
drag, startPoint x: 342, startPoint y: 124, endPoint x: 394, endPoint y: 186, distance: 81.2
click at [342, 124] on link "ERISA Bond" at bounding box center [332, 122] width 110 height 19
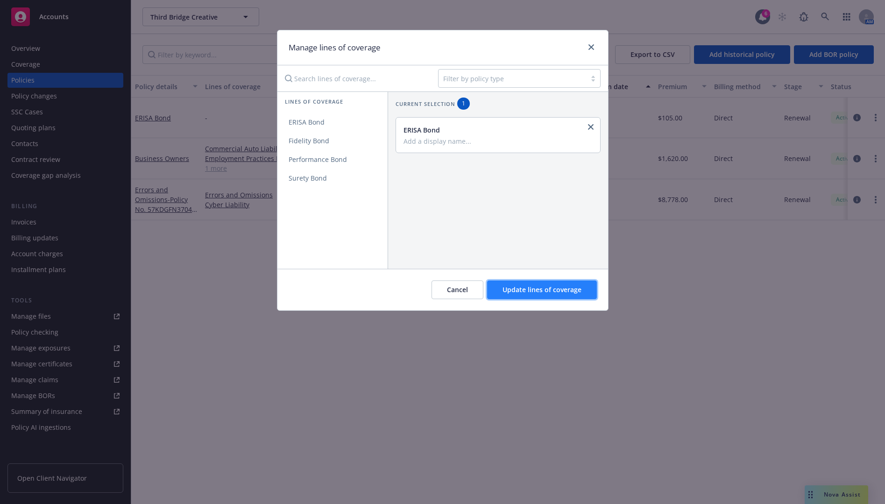
click at [536, 294] on span "Update lines of coverage" at bounding box center [541, 289] width 79 height 9
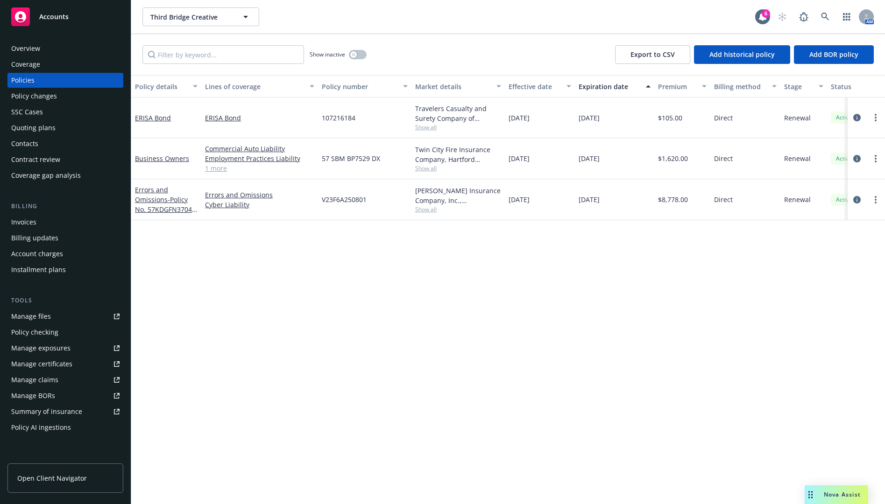
click at [427, 125] on span "Show all" at bounding box center [458, 127] width 86 height 8
click at [331, 110] on div "107216184" at bounding box center [364, 118] width 93 height 41
click at [344, 117] on span "107216184" at bounding box center [339, 118] width 34 height 10
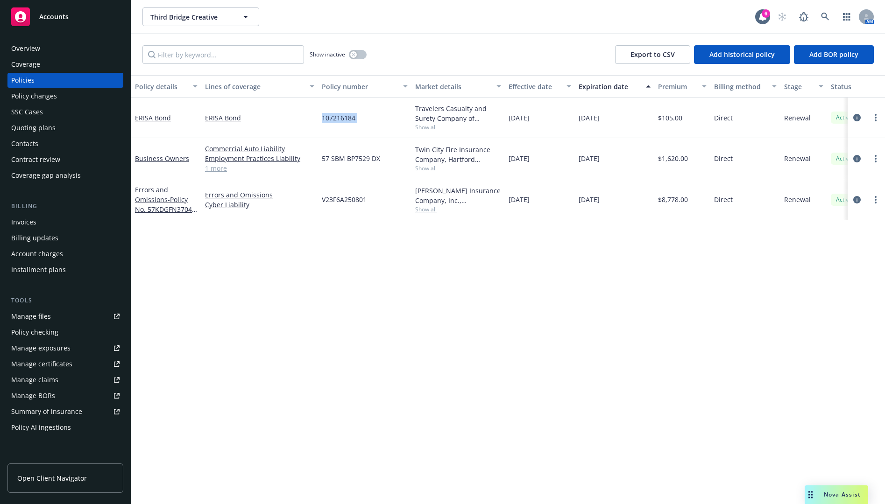
click at [344, 117] on span "107216184" at bounding box center [339, 118] width 34 height 10
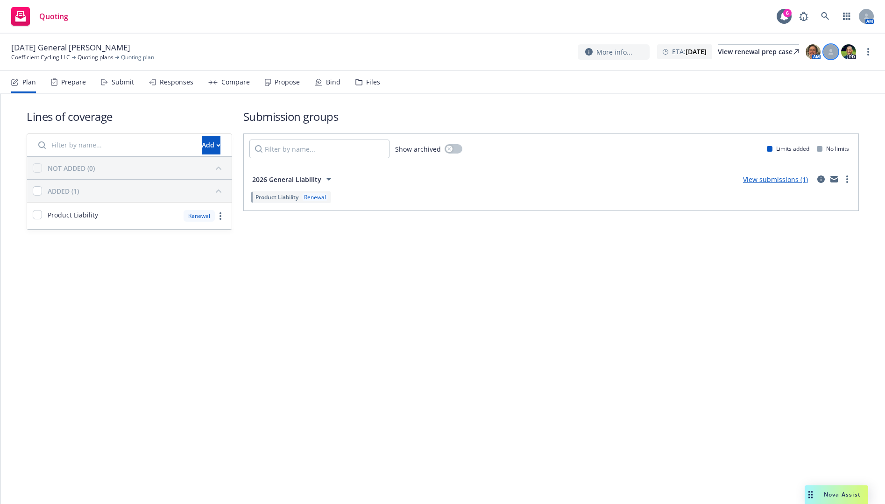
click at [833, 52] on icon at bounding box center [831, 52] width 6 height 6
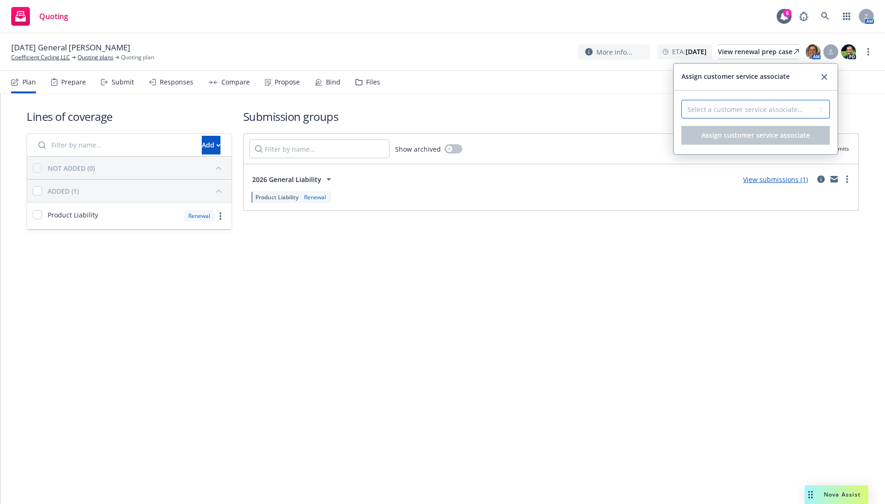
click at [799, 111] on select "Select a customer service associate... [PERSON_NAME]" at bounding box center [755, 109] width 148 height 19
select select "4b1e75e5-47c1-4a13-9c04-5e76a23244f6"
click at [681, 100] on select "Select a customer service associate... [PERSON_NAME]" at bounding box center [755, 109] width 148 height 19
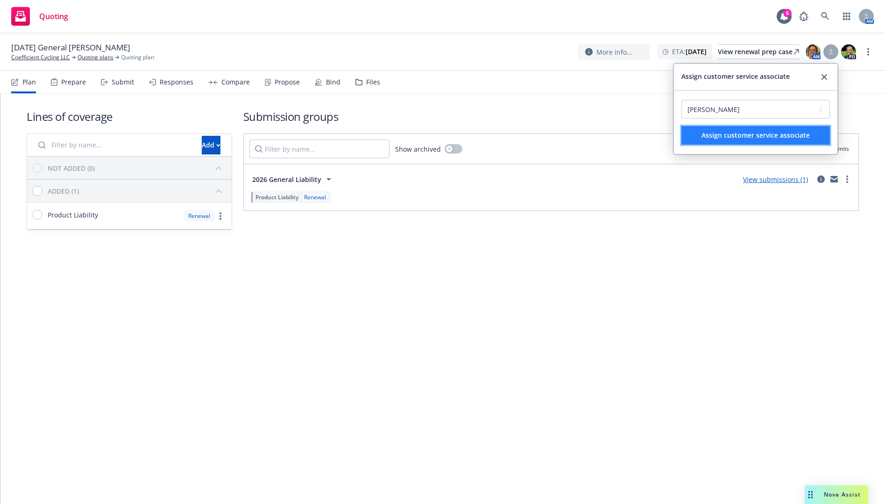
click at [730, 134] on span "Assign customer service associate" at bounding box center [755, 135] width 108 height 9
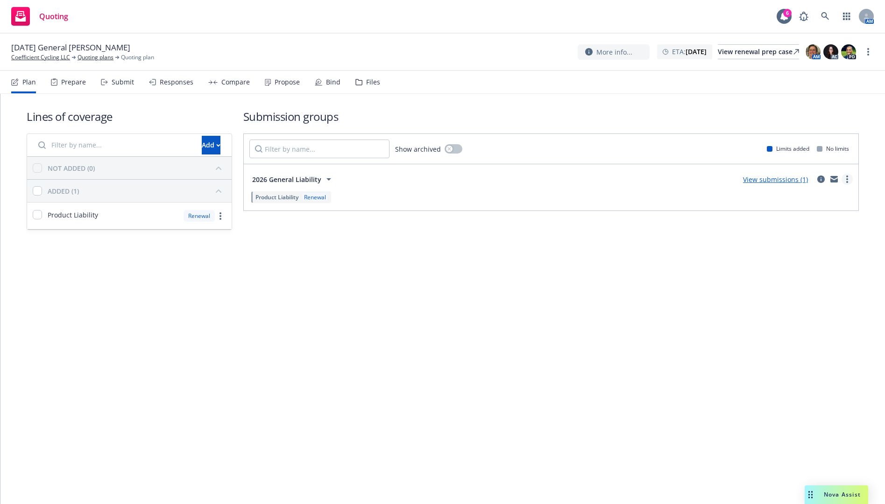
click at [848, 178] on link "more" at bounding box center [846, 179] width 11 height 11
click at [820, 180] on icon "circleInformation" at bounding box center [820, 179] width 7 height 7
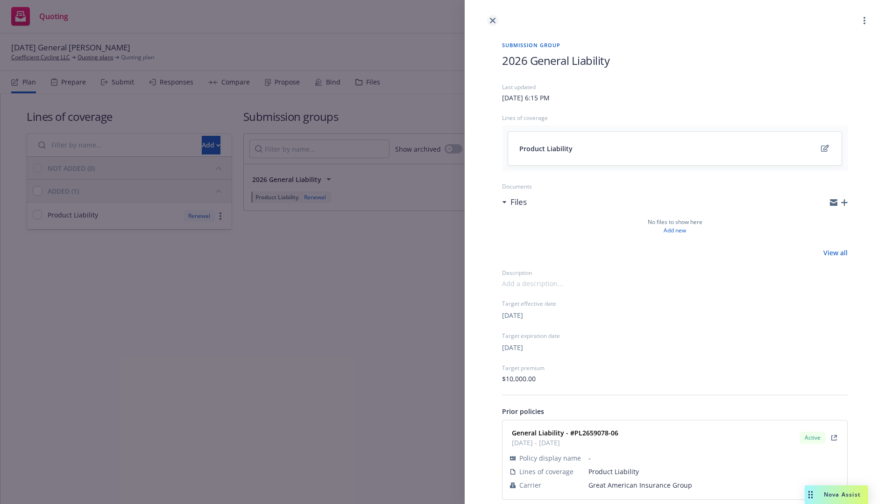
click at [494, 19] on icon "close" at bounding box center [493, 21] width 6 height 6
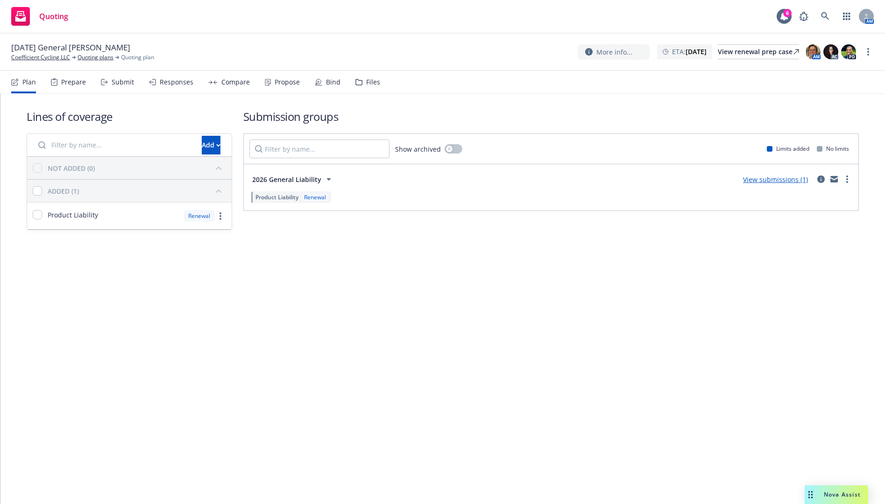
click at [114, 85] on div "Submit" at bounding box center [123, 81] width 22 height 7
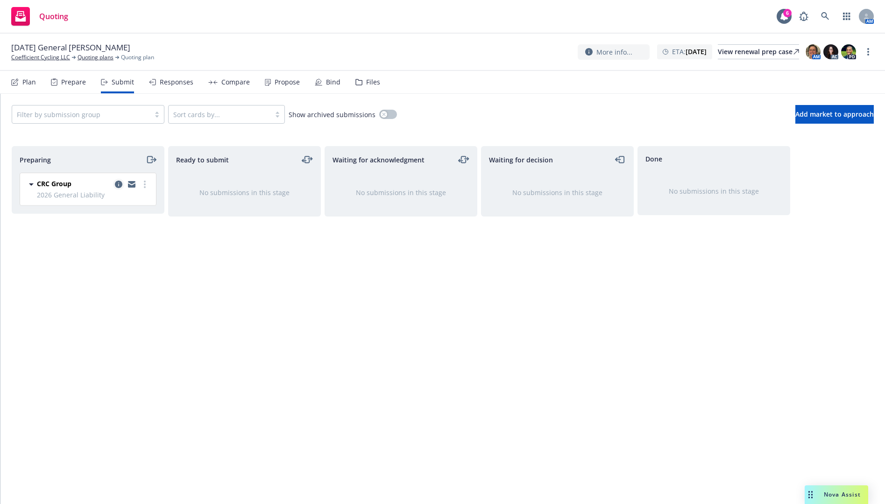
click at [116, 183] on icon "copy logging email" at bounding box center [118, 184] width 7 height 7
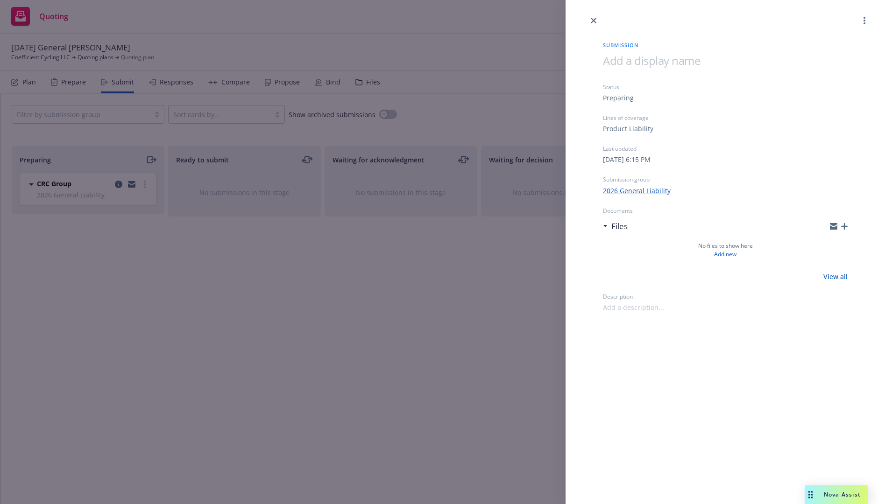
click at [869, 24] on div at bounding box center [864, 20] width 11 height 11
click at [864, 21] on circle "more" at bounding box center [864, 21] width 2 height 2
click at [837, 56] on link "Archive submission" at bounding box center [828, 62] width 84 height 19
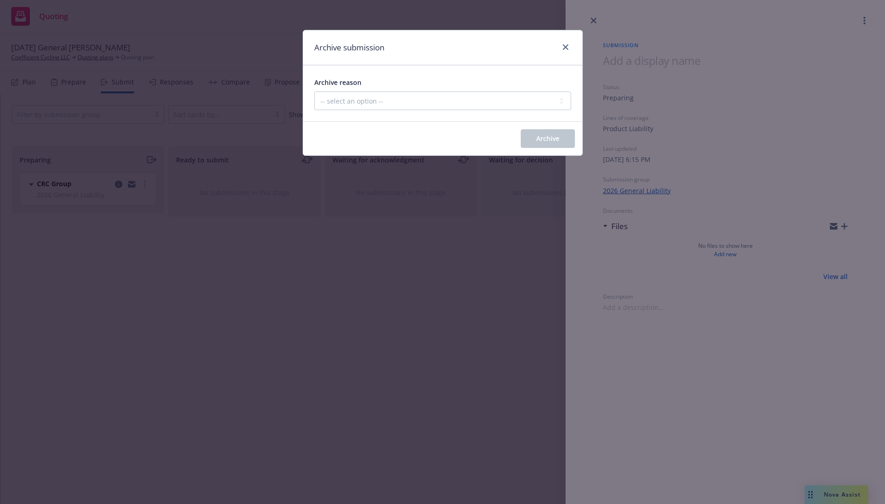
click at [505, 87] on div "Archive reason" at bounding box center [442, 82] width 257 height 11
click at [503, 95] on select "-- select an option -- Carrier unresponsive Client decided not to proceed with …" at bounding box center [442, 101] width 257 height 19
select select "MADE_BY_MISTAKE"
click at [314, 92] on select "-- select an option -- Carrier unresponsive Client decided not to proceed with …" at bounding box center [442, 101] width 257 height 19
click at [571, 139] on button "Archive" at bounding box center [548, 138] width 54 height 19
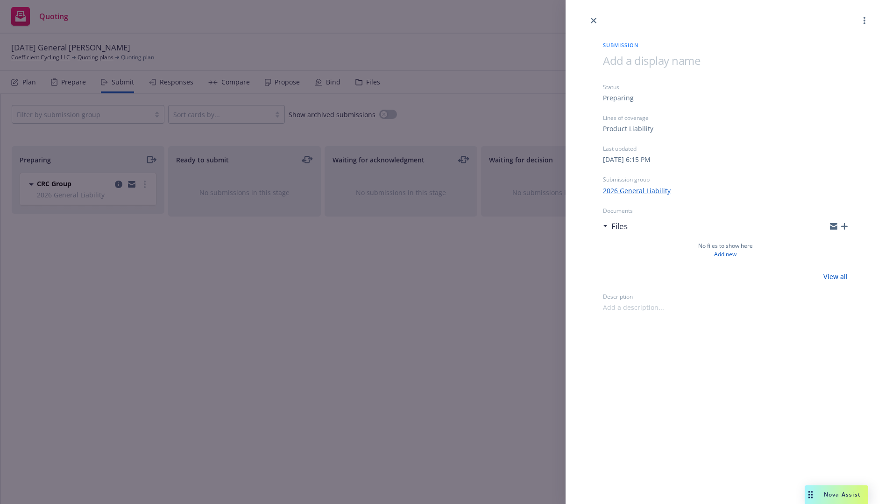
click at [187, 263] on div "Submission Status Preparing Lines of coverage Product Liability Last updated [D…" at bounding box center [442, 252] width 885 height 504
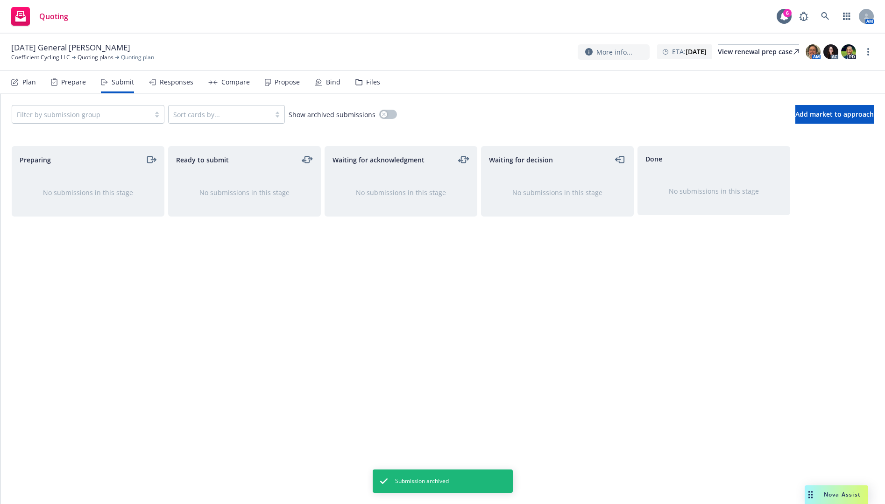
click at [55, 80] on icon at bounding box center [54, 81] width 7 height 7
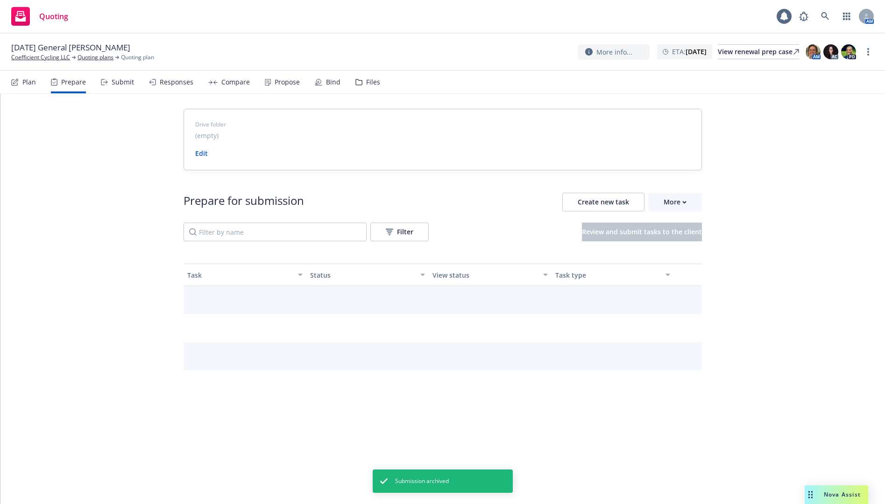
click at [32, 82] on div "Plan" at bounding box center [29, 81] width 14 height 7
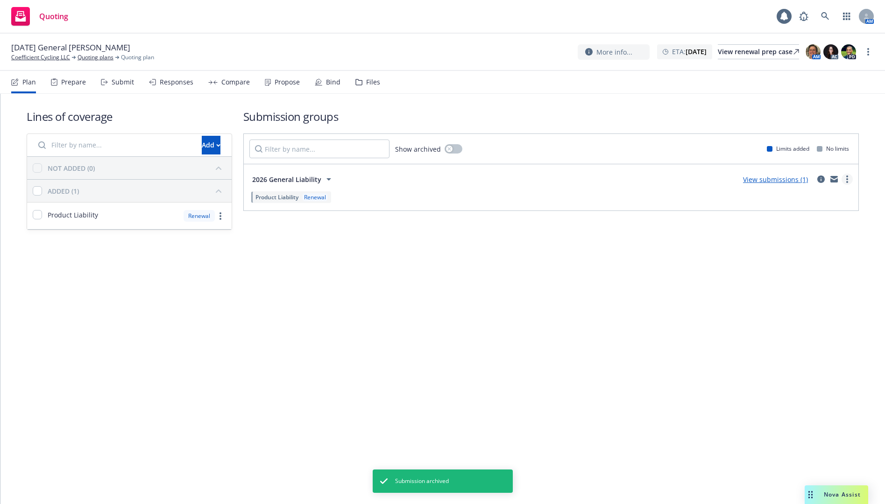
click at [846, 179] on circle "more" at bounding box center [847, 179] width 2 height 2
click at [457, 275] on div "Lines of coverage Add NOT ADDED (0) ADDED (1) Product Liability Renewal Submiss…" at bounding box center [442, 299] width 884 height 410
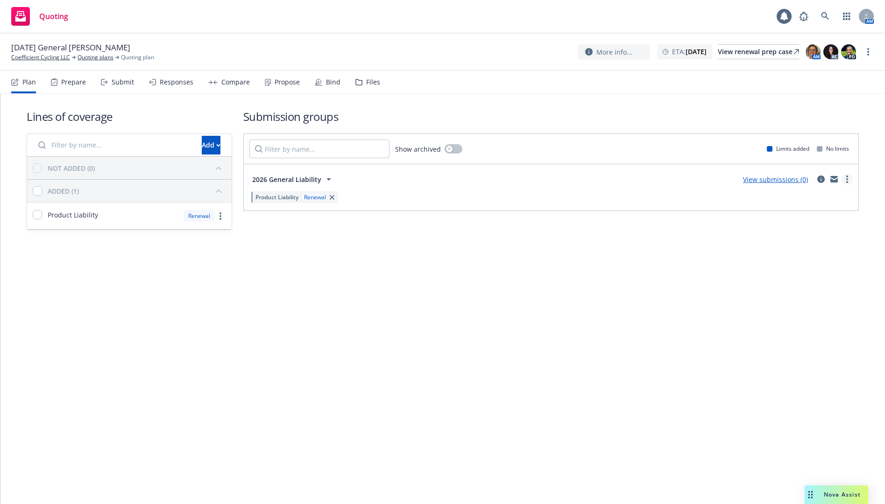
click at [847, 180] on icon "more" at bounding box center [847, 179] width 2 height 7
click at [802, 269] on link "Archive" at bounding box center [803, 277] width 99 height 19
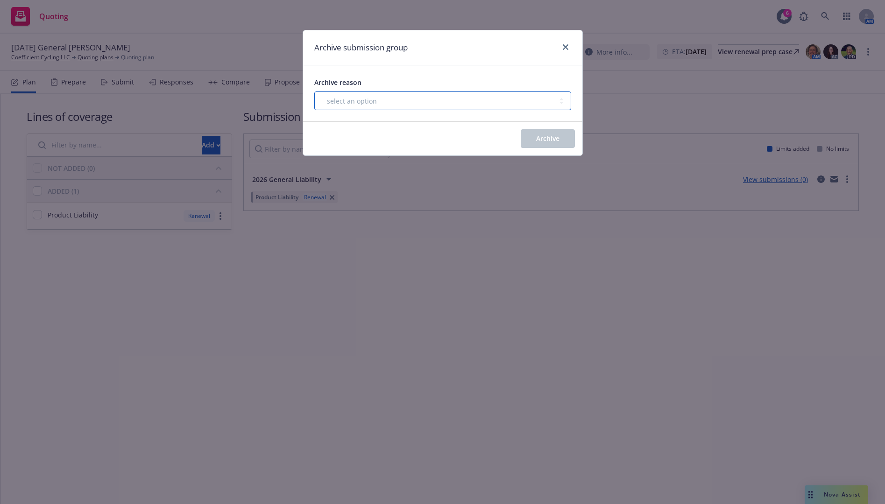
click at [444, 98] on select "-- select an option -- Customer no longer needs this coverage Duplicate Histori…" at bounding box center [442, 101] width 257 height 19
select select "DUPLICATE"
click at [314, 92] on select "-- select an option -- Customer no longer needs this coverage Duplicate Histori…" at bounding box center [442, 101] width 257 height 19
click at [564, 134] on button "Archive" at bounding box center [548, 138] width 54 height 19
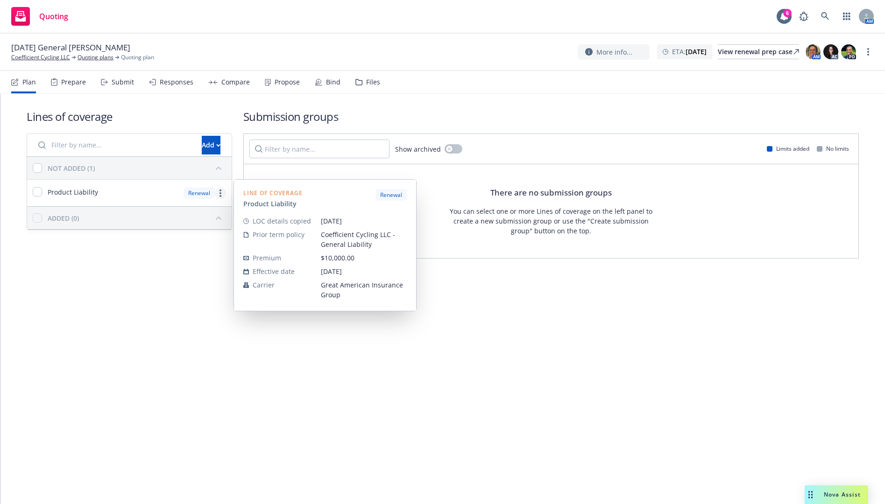
click at [220, 191] on icon "more" at bounding box center [220, 193] width 2 height 7
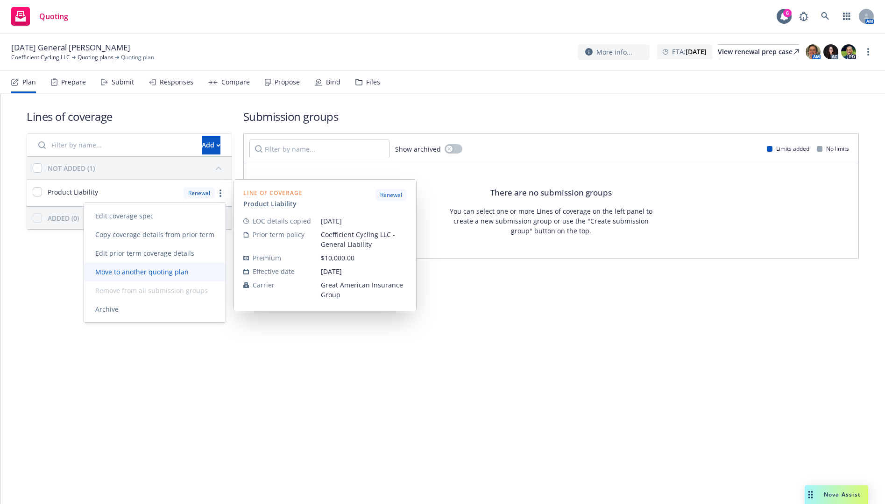
click at [179, 275] on span "Move to another quoting plan" at bounding box center [142, 272] width 116 height 9
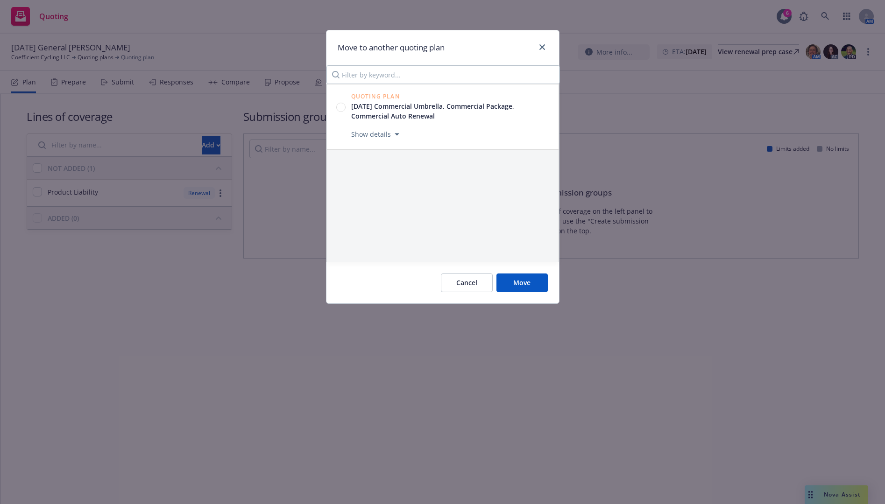
click at [341, 107] on circle at bounding box center [340, 107] width 9 height 9
click at [519, 287] on span "Move" at bounding box center [521, 282] width 17 height 9
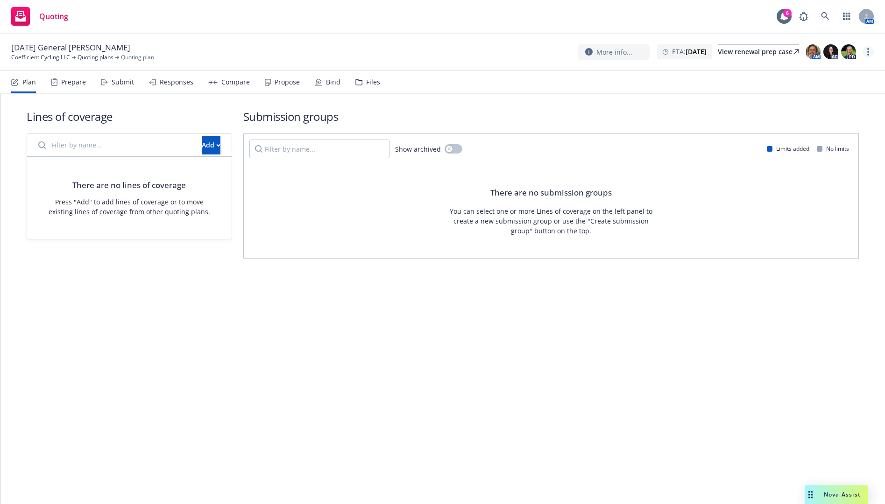
click at [866, 53] on link "more" at bounding box center [867, 51] width 11 height 11
click at [815, 124] on link "Archive quoting plan" at bounding box center [821, 127] width 104 height 19
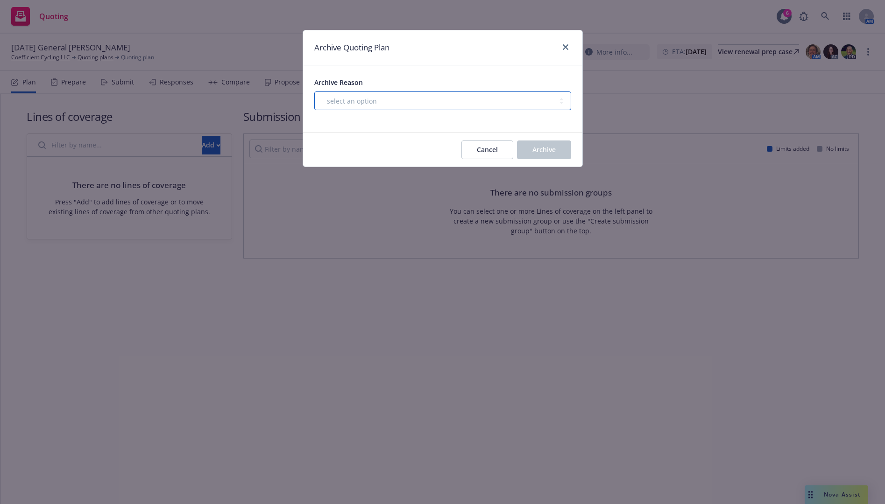
click at [530, 101] on select "-- select an option -- All policies in this renewal plan are auto-renewed Creat…" at bounding box center [442, 101] width 257 height 19
click at [314, 92] on select "-- select an option -- All policies in this renewal plan are auto-renewed Creat…" at bounding box center [442, 101] width 257 height 19
click at [528, 107] on select "-- select an option -- All policies in this renewal plan are auto-renewed Creat…" at bounding box center [442, 101] width 257 height 19
select select "ARCHIVED_DUPLICATE"
click at [314, 92] on select "-- select an option -- All policies in this renewal plan are auto-renewed Creat…" at bounding box center [442, 101] width 257 height 19
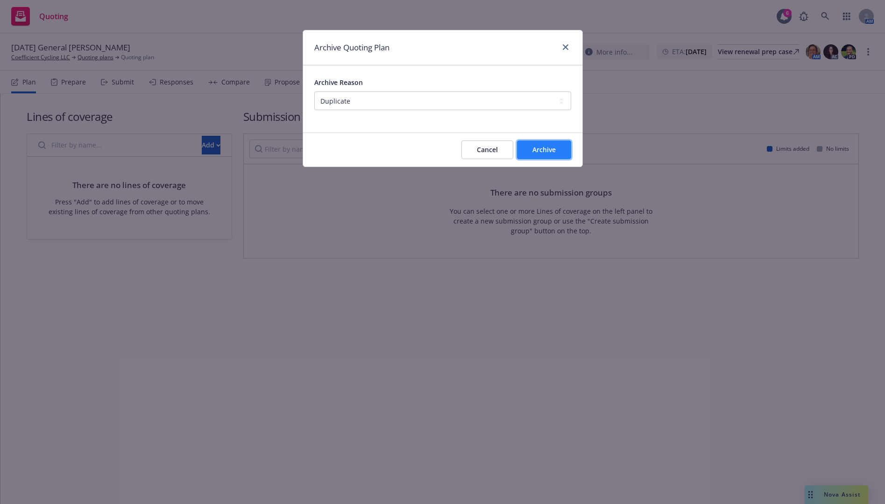
click at [543, 150] on span "Archive" at bounding box center [543, 149] width 23 height 9
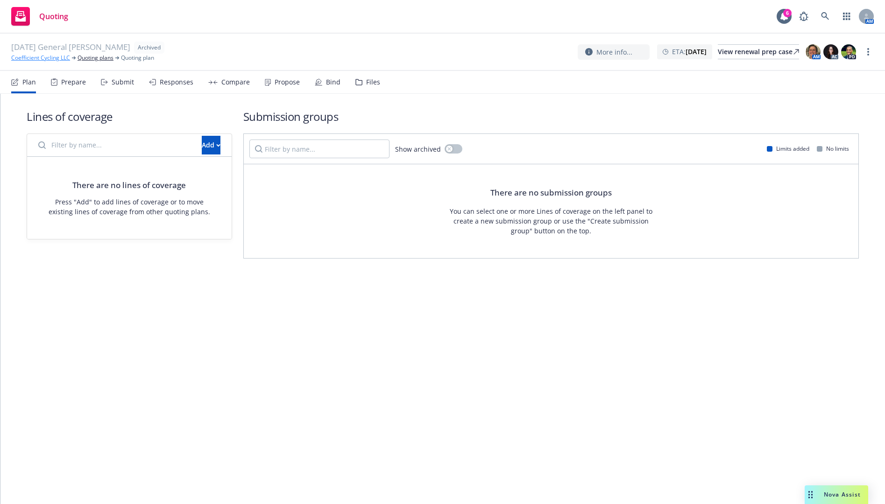
click at [36, 56] on link "Coefficient Cycling LLC" at bounding box center [40, 58] width 59 height 8
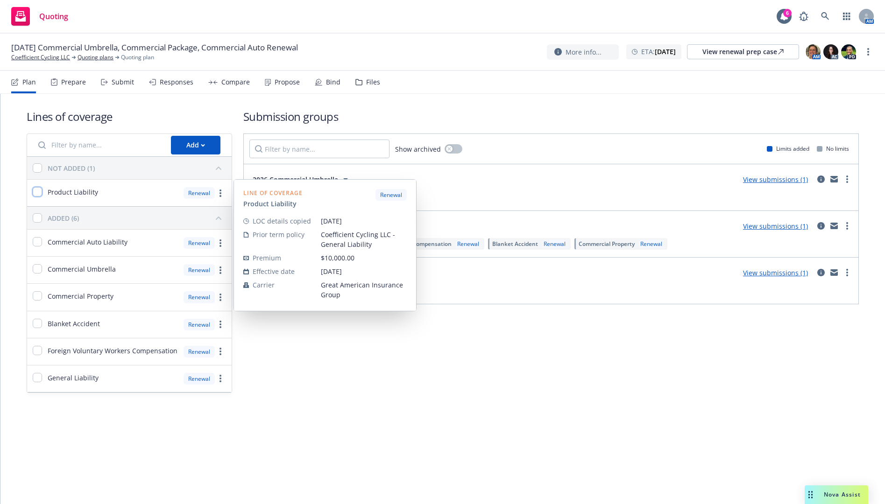
click at [36, 189] on input "checkbox" at bounding box center [37, 191] width 9 height 9
checkbox input "true"
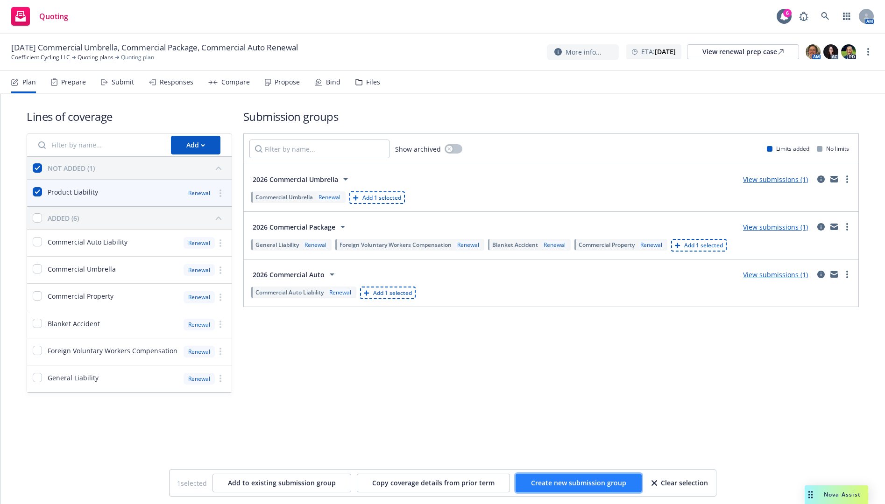
click at [561, 480] on span "Create new submission group" at bounding box center [578, 483] width 95 height 9
checkbox input "false"
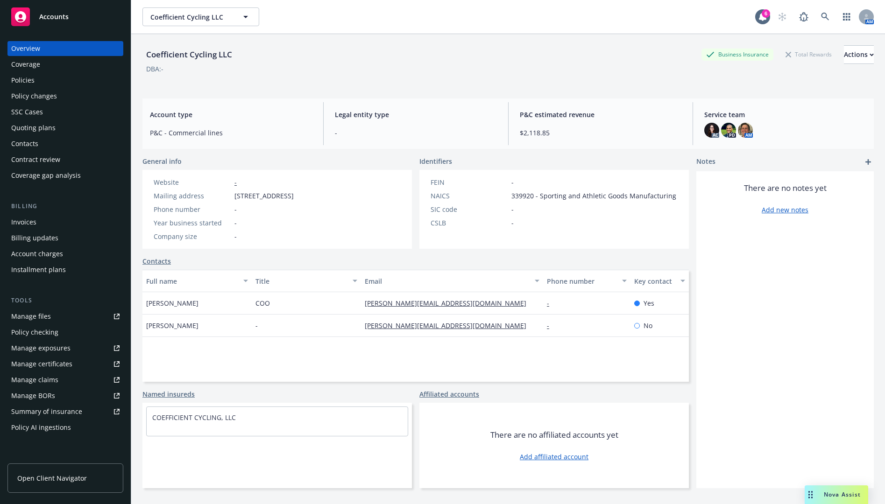
click at [89, 81] on div "Policies" at bounding box center [65, 80] width 108 height 15
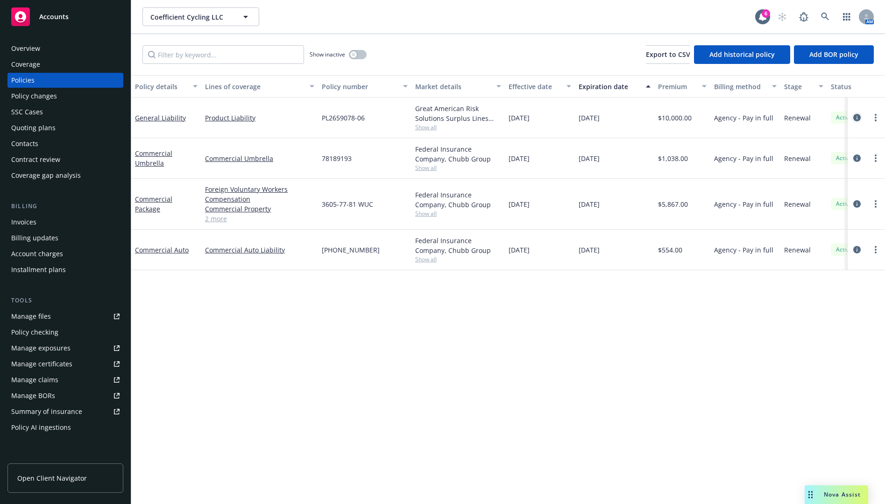
click at [858, 115] on icon "circleInformation" at bounding box center [856, 117] width 7 height 7
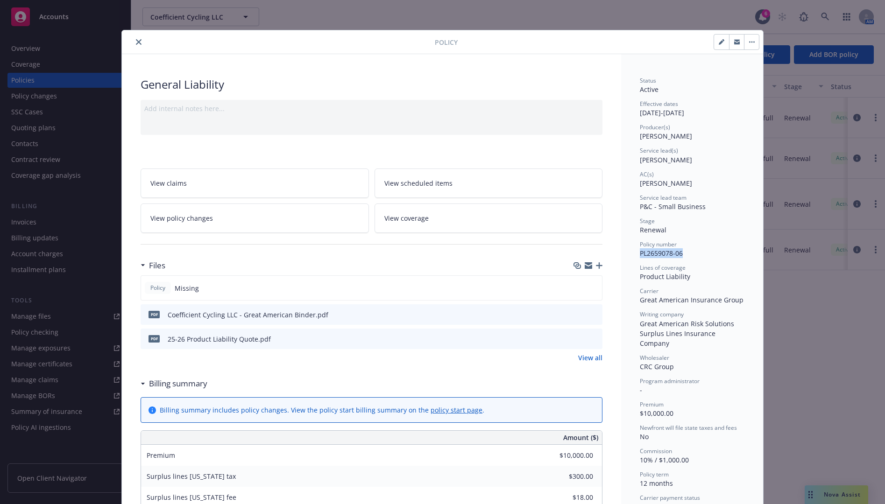
drag, startPoint x: 681, startPoint y: 255, endPoint x: 635, endPoint y: 253, distance: 45.8
copy span "PL2659078-06"
